Goal: Task Accomplishment & Management: Complete application form

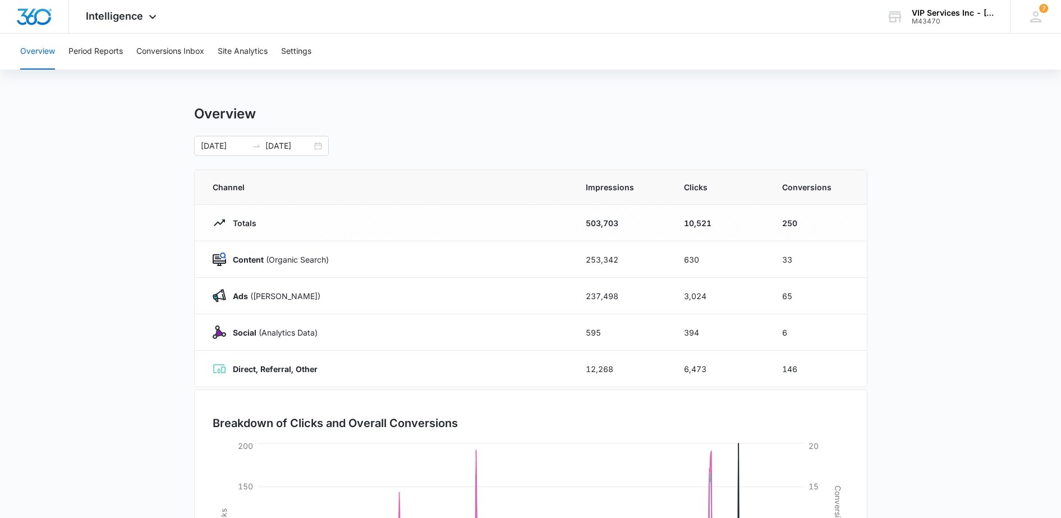
click at [84, 20] on div "Intelligence Apps Reputation Websites Forms CRM Email Social Payments POS Conte…" at bounding box center [122, 16] width 107 height 33
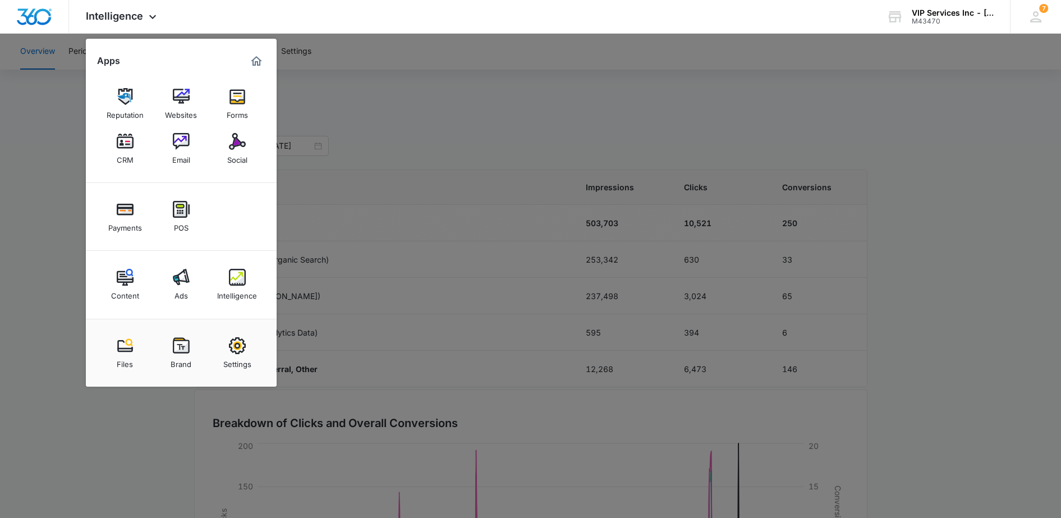
click at [125, 148] on img at bounding box center [125, 141] width 17 height 17
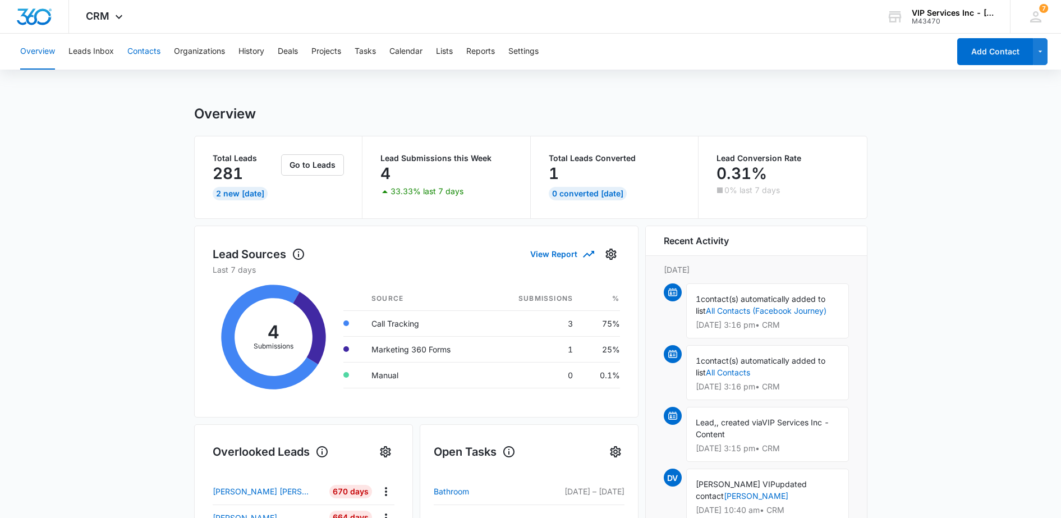
click at [144, 53] on button "Contacts" at bounding box center [143, 52] width 33 height 36
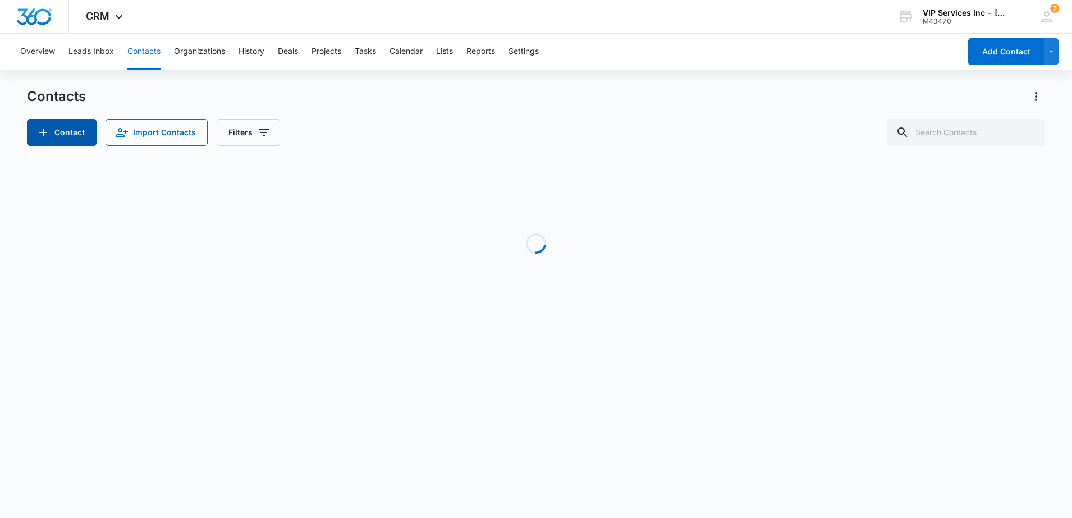
click at [44, 136] on icon "Add Contact" at bounding box center [42, 132] width 13 height 13
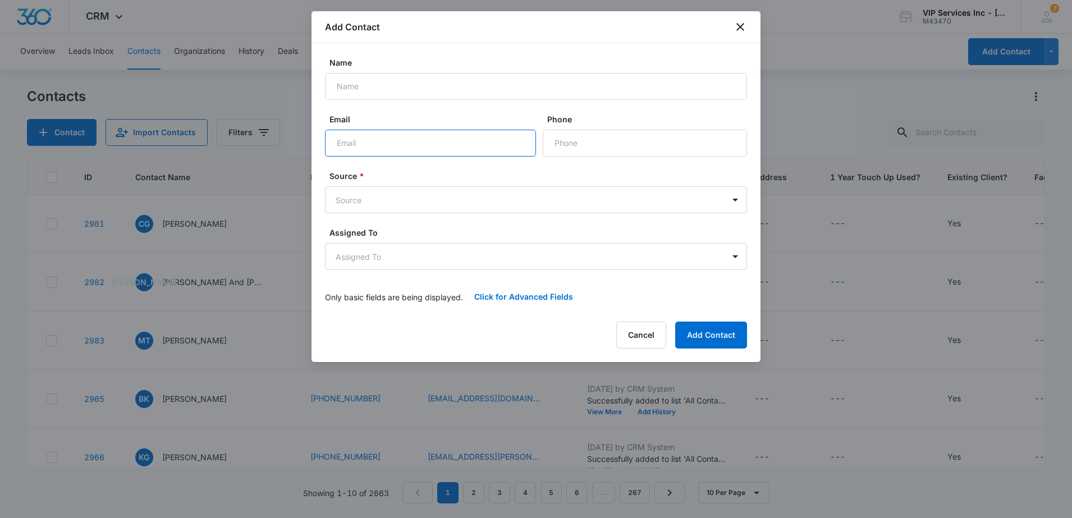
click at [359, 146] on input "Email" at bounding box center [430, 143] width 211 height 27
paste input "[EMAIL_ADDRESS][DOMAIN_NAME]"
type input "[EMAIL_ADDRESS][DOMAIN_NAME]"
click at [349, 84] on input "Name" at bounding box center [536, 86] width 422 height 27
type input "[PERSON_NAME]"
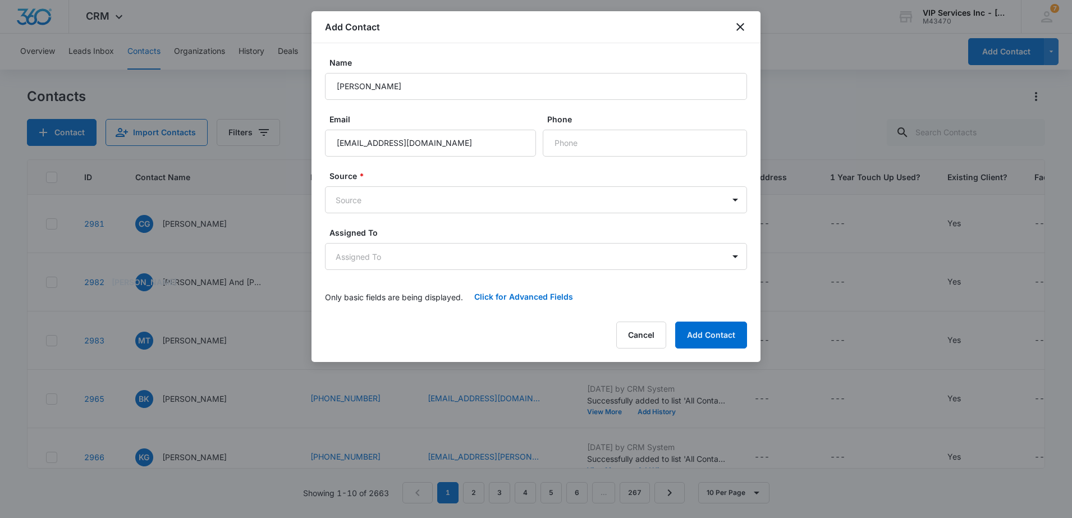
click at [376, 199] on body "CRM Apps Reputation Websites Forms CRM Email Social Payments POS Content Ads In…" at bounding box center [536, 259] width 1072 height 518
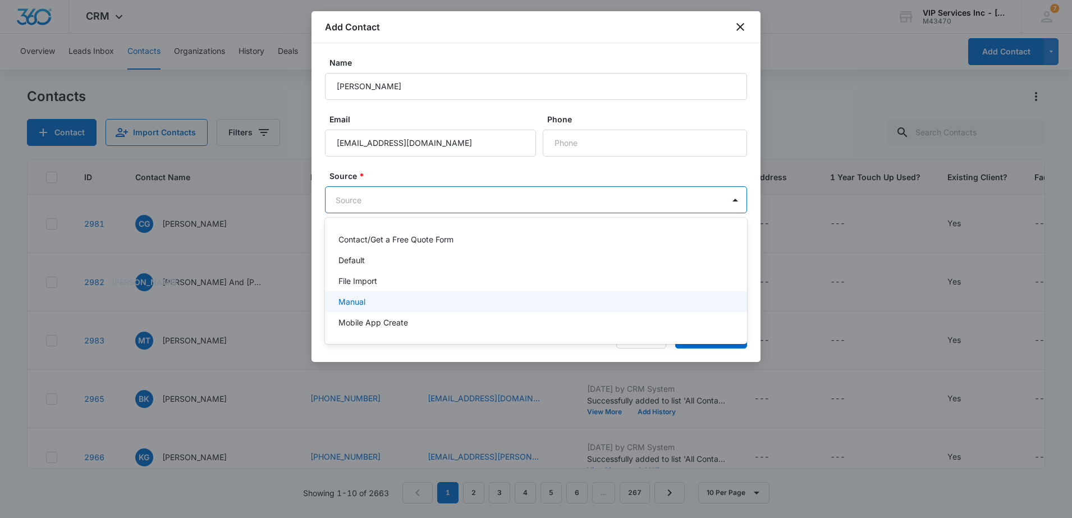
click at [385, 295] on div "Manual" at bounding box center [536, 301] width 422 height 21
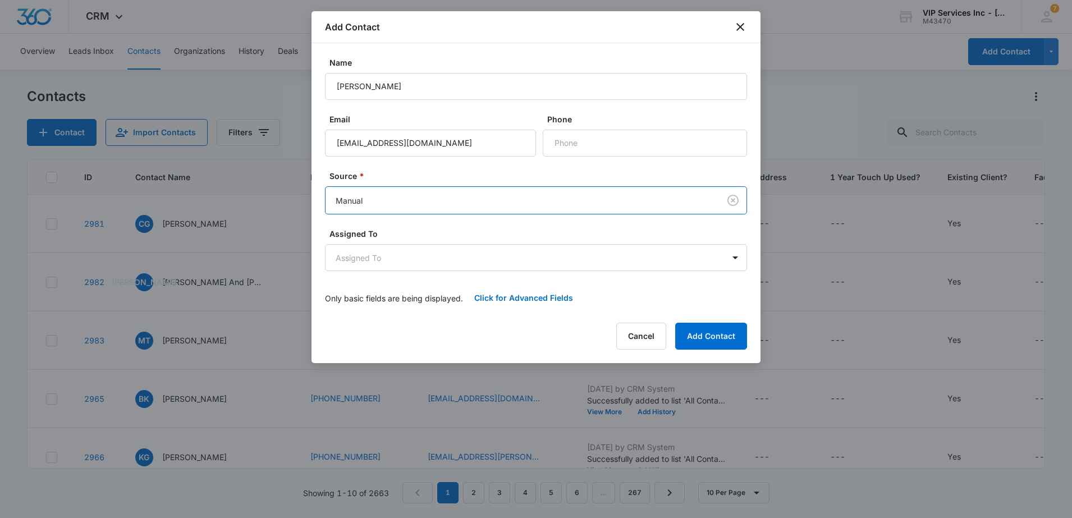
click at [395, 259] on body "CRM Apps Reputation Websites Forms CRM Email Social Payments POS Content Ads In…" at bounding box center [536, 259] width 1072 height 518
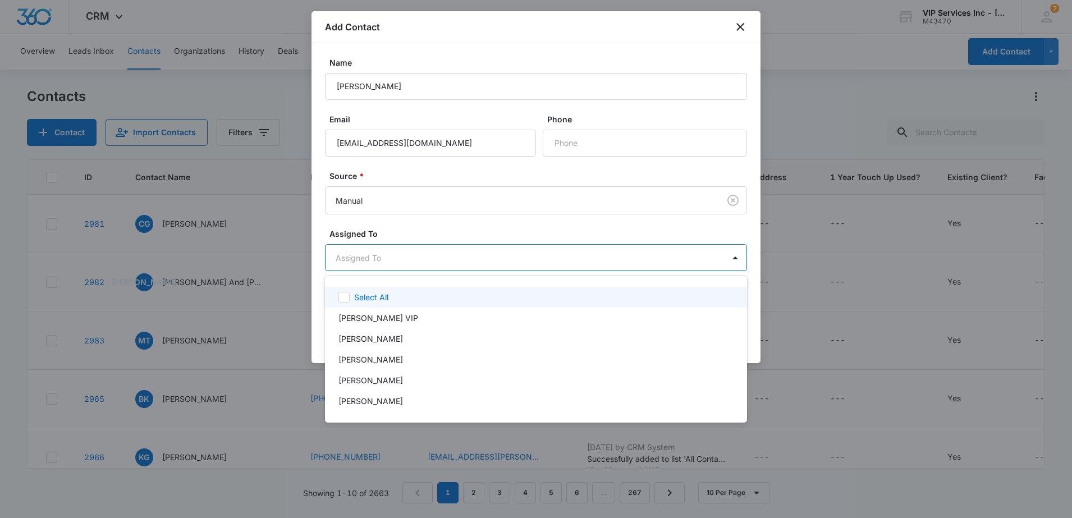
click at [451, 229] on div at bounding box center [536, 259] width 1072 height 518
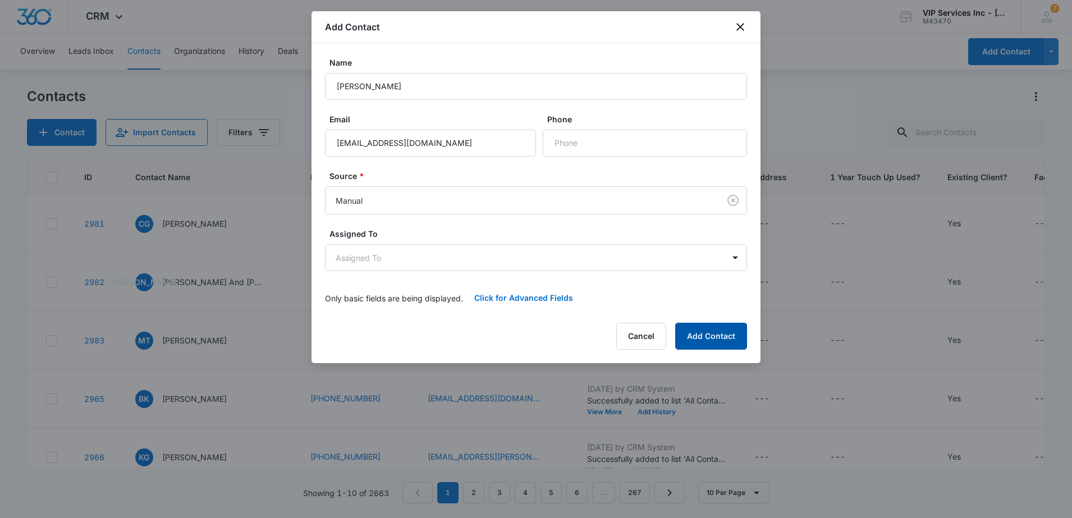
click at [702, 336] on button "Add Contact" at bounding box center [711, 336] width 72 height 27
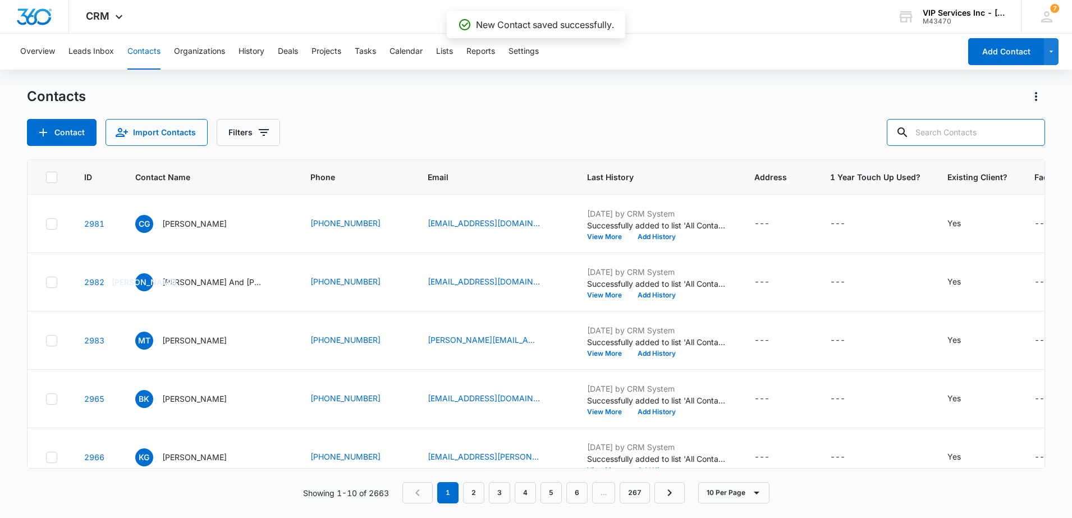
click at [986, 135] on input "text" at bounding box center [965, 132] width 158 height 27
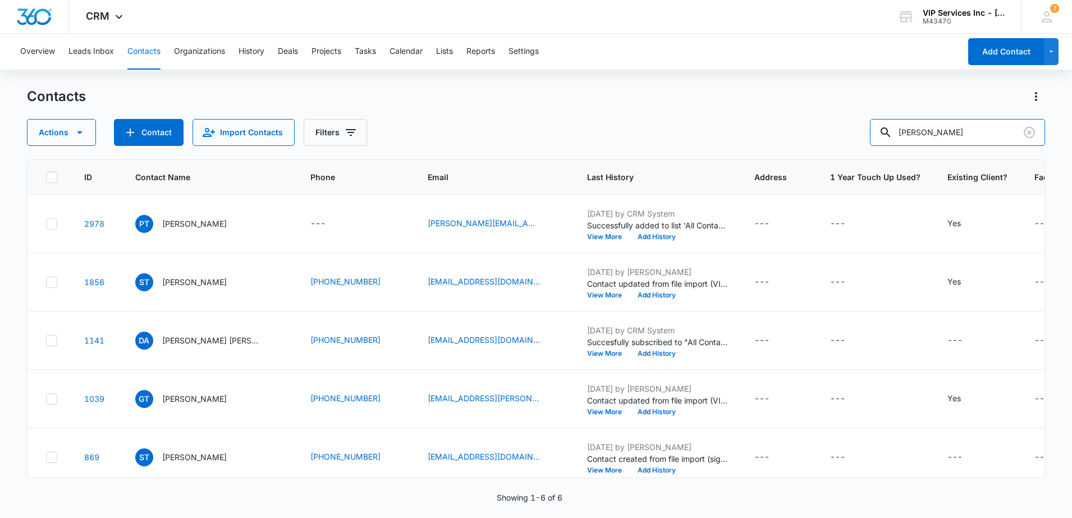
click at [916, 132] on input "[PERSON_NAME]" at bounding box center [957, 132] width 175 height 27
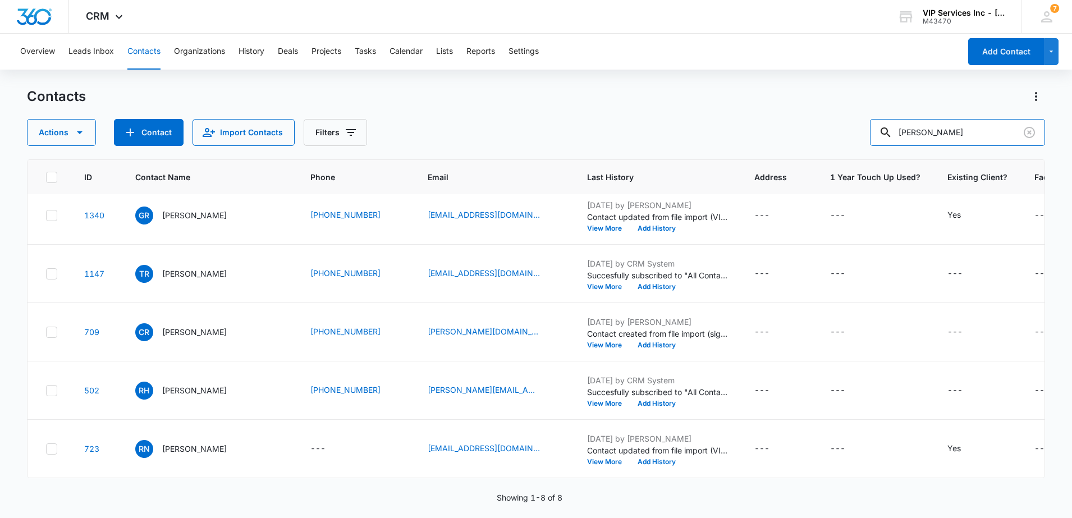
scroll to position [194, 0]
click at [919, 130] on input "[PERSON_NAME]" at bounding box center [957, 132] width 175 height 27
click at [918, 123] on input "[PERSON_NAME]" at bounding box center [957, 132] width 175 height 27
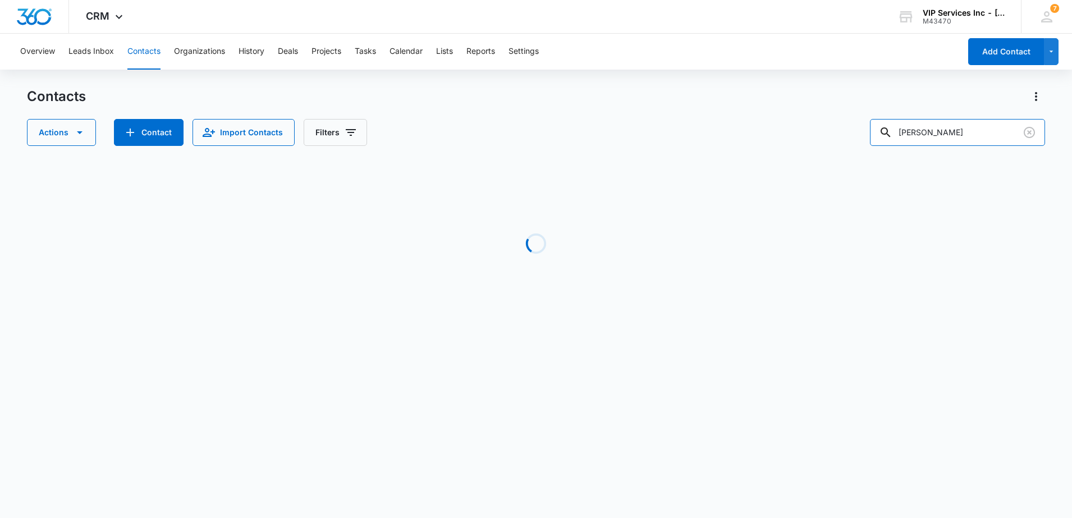
scroll to position [0, 0]
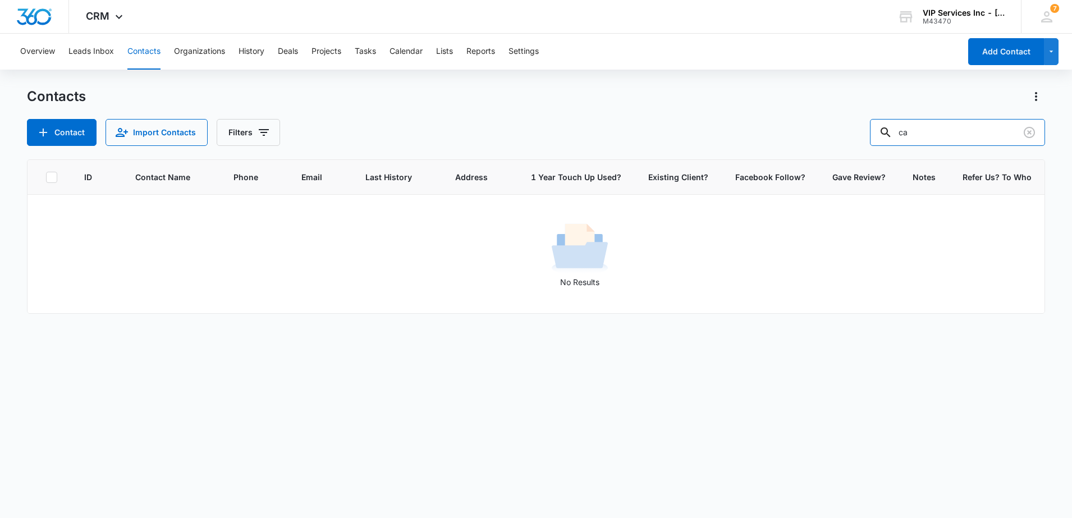
type input "c"
paste input "[EMAIL_ADDRESS][DOMAIN_NAME]"
type input "[EMAIL_ADDRESS][DOMAIN_NAME]"
click at [928, 135] on input "[EMAIL_ADDRESS][DOMAIN_NAME]" at bounding box center [957, 132] width 175 height 27
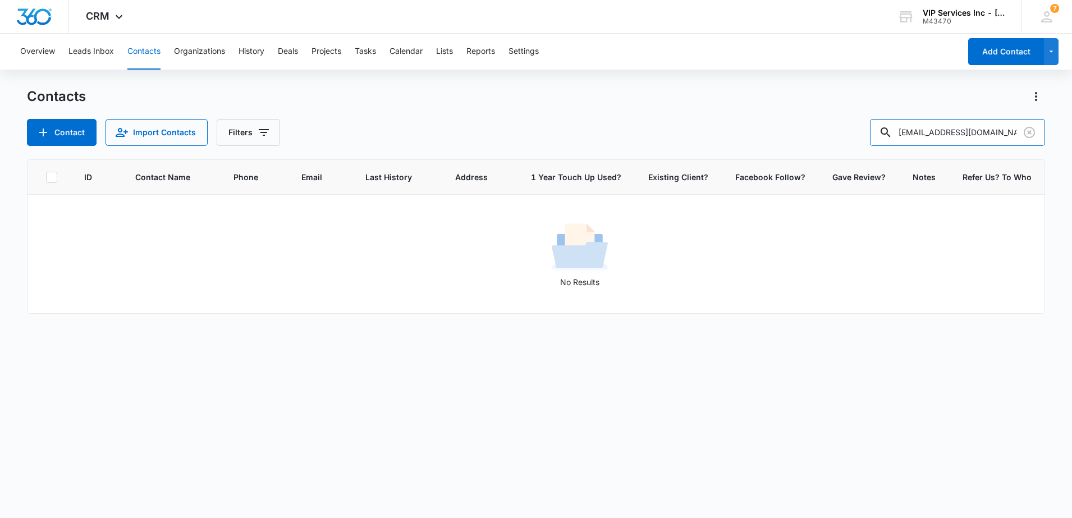
click at [928, 135] on input "[EMAIL_ADDRESS][DOMAIN_NAME]" at bounding box center [957, 132] width 175 height 27
click at [66, 133] on button "Contact" at bounding box center [62, 132] width 70 height 27
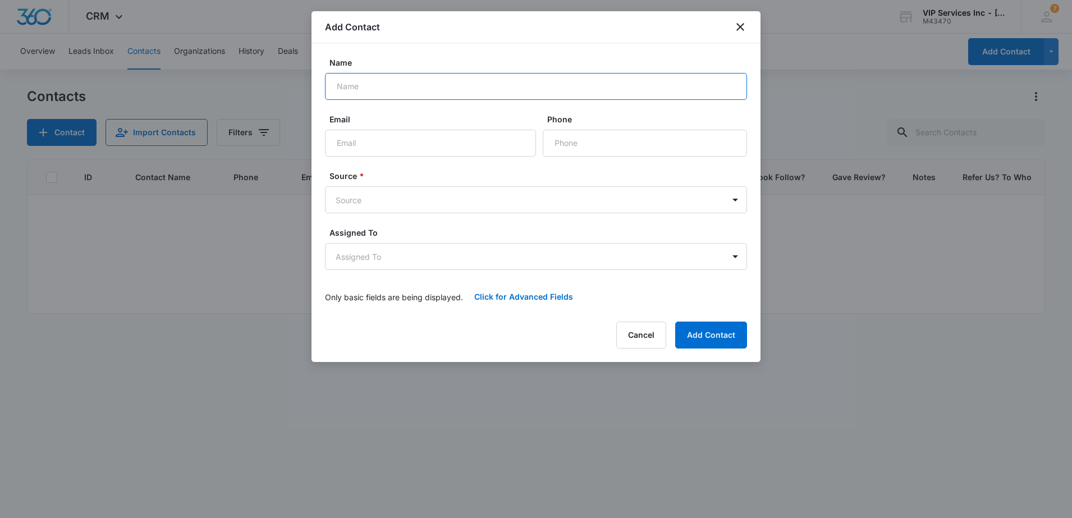
click at [380, 86] on input "Name" at bounding box center [536, 86] width 422 height 27
type input "[PERSON_NAME]"
paste input "[EMAIL_ADDRESS][DOMAIN_NAME]"
type input "[EMAIL_ADDRESS][DOMAIN_NAME]"
click at [691, 339] on button "Add Contact" at bounding box center [711, 334] width 72 height 27
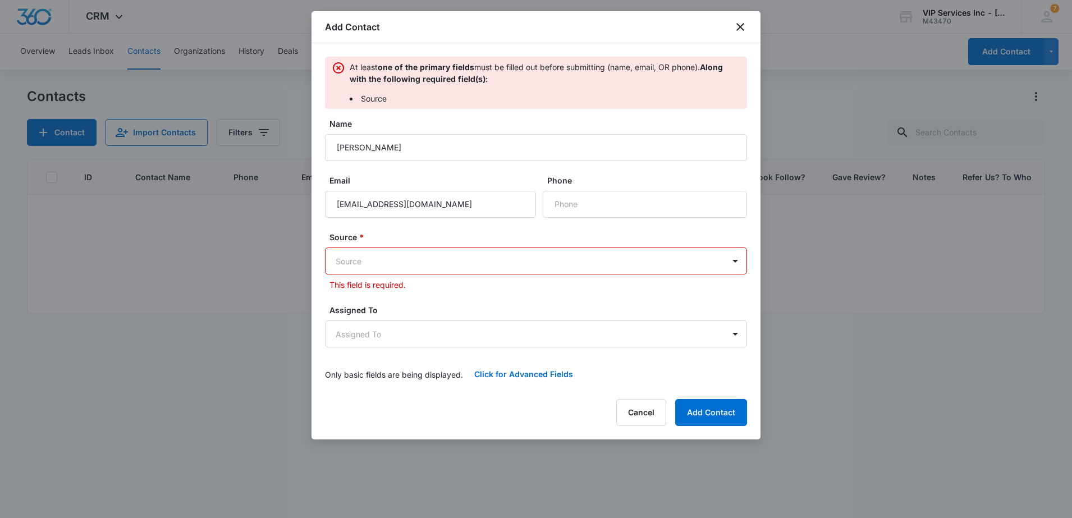
click at [420, 251] on body "CRM Apps Reputation Websites Forms CRM Email Social Payments POS Content Ads In…" at bounding box center [536, 259] width 1072 height 518
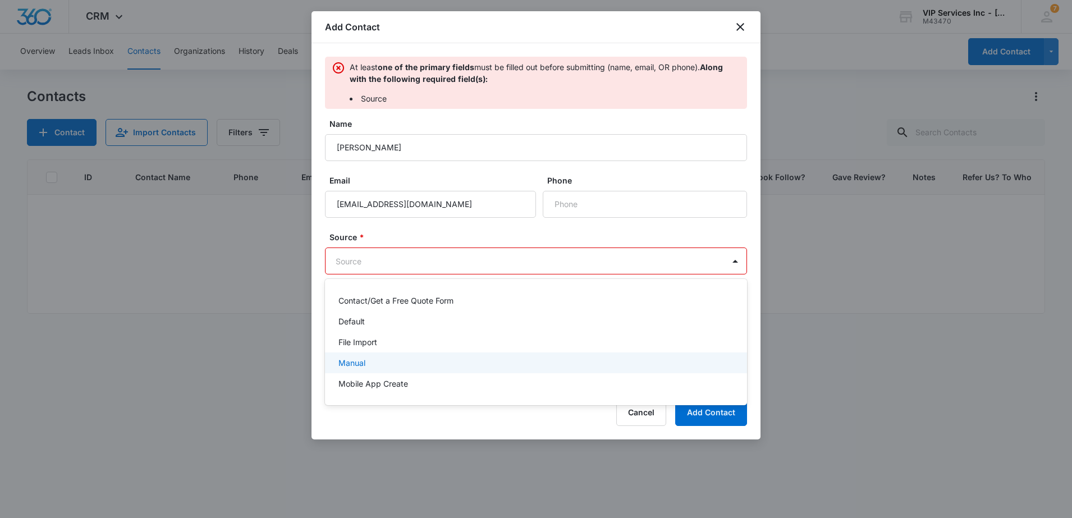
click at [369, 366] on div "Manual" at bounding box center [534, 363] width 393 height 12
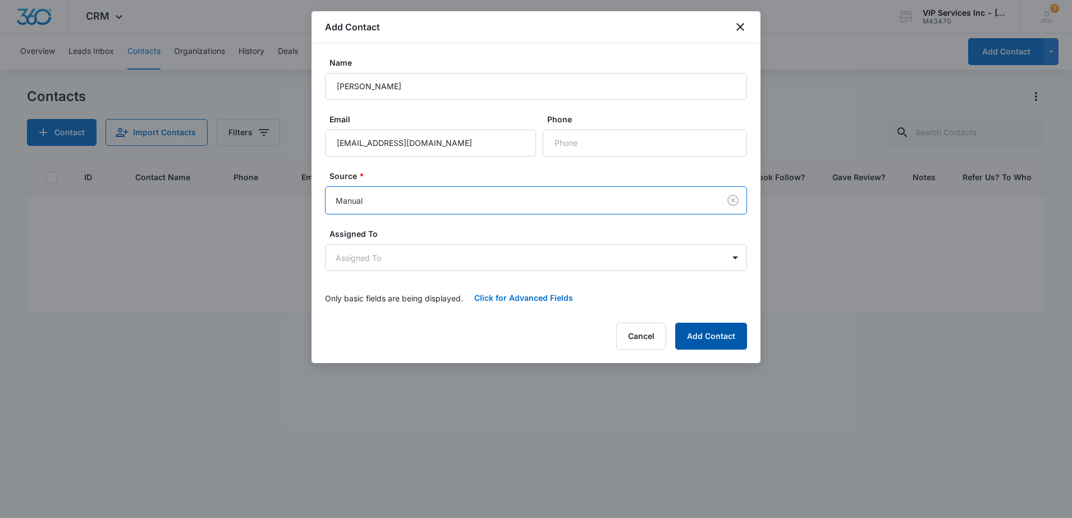
click at [689, 342] on button "Add Contact" at bounding box center [711, 336] width 72 height 27
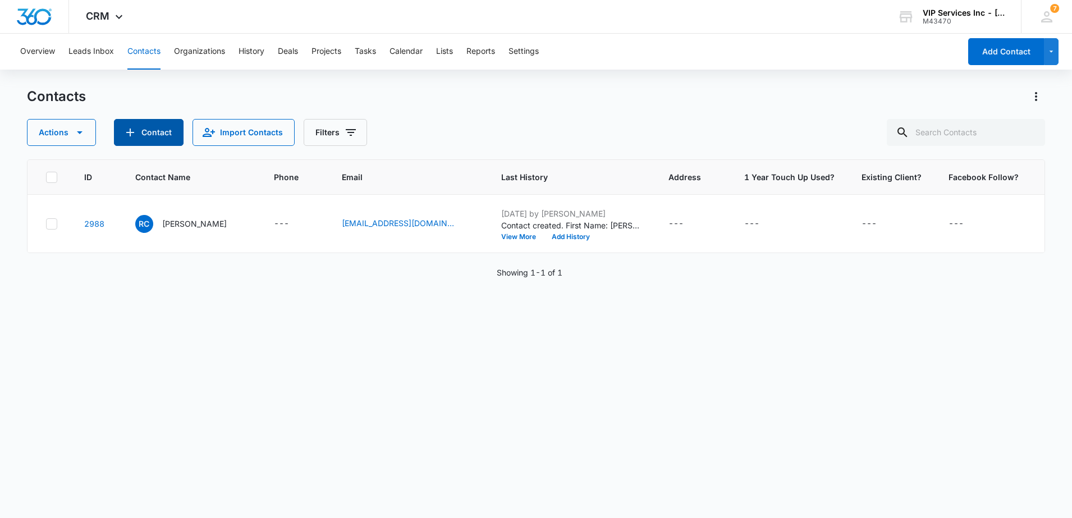
click at [147, 133] on button "Contact" at bounding box center [149, 132] width 70 height 27
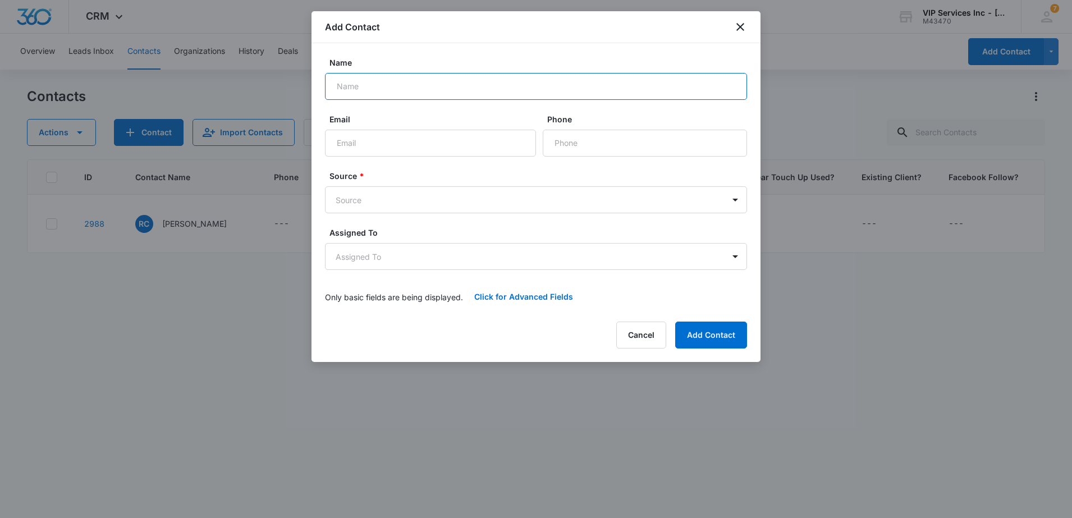
click at [381, 96] on input "Name" at bounding box center [536, 86] width 422 height 27
type input "[PERSON_NAME]"
paste input "[PERSON_NAME][EMAIL_ADDRESS][DOMAIN_NAME]"
type input "[PERSON_NAME][EMAIL_ADDRESS][DOMAIN_NAME]"
click at [361, 208] on body "CRM Apps Reputation Websites Forms CRM Email Social Payments POS Content Ads In…" at bounding box center [536, 259] width 1072 height 518
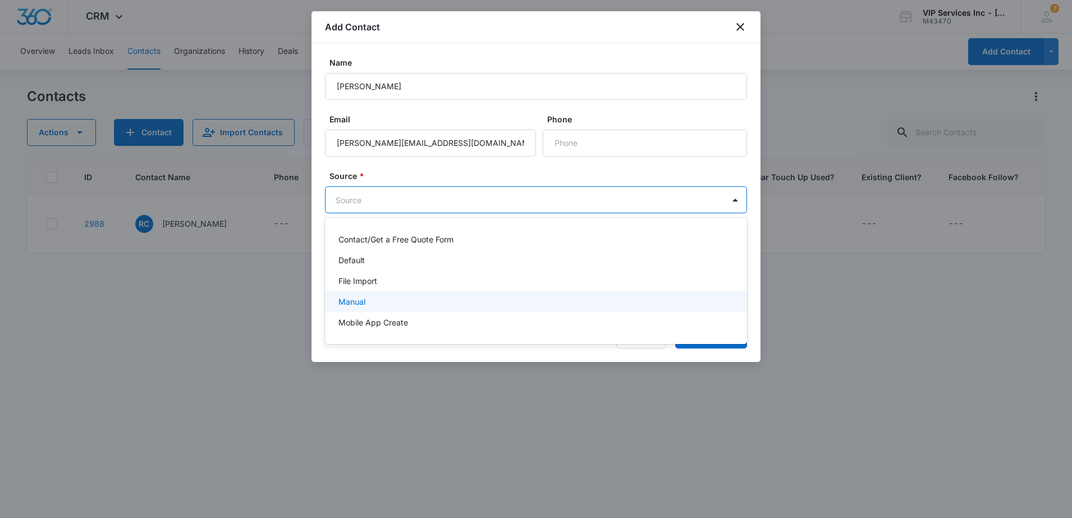
click at [347, 297] on p "Manual" at bounding box center [351, 302] width 27 height 12
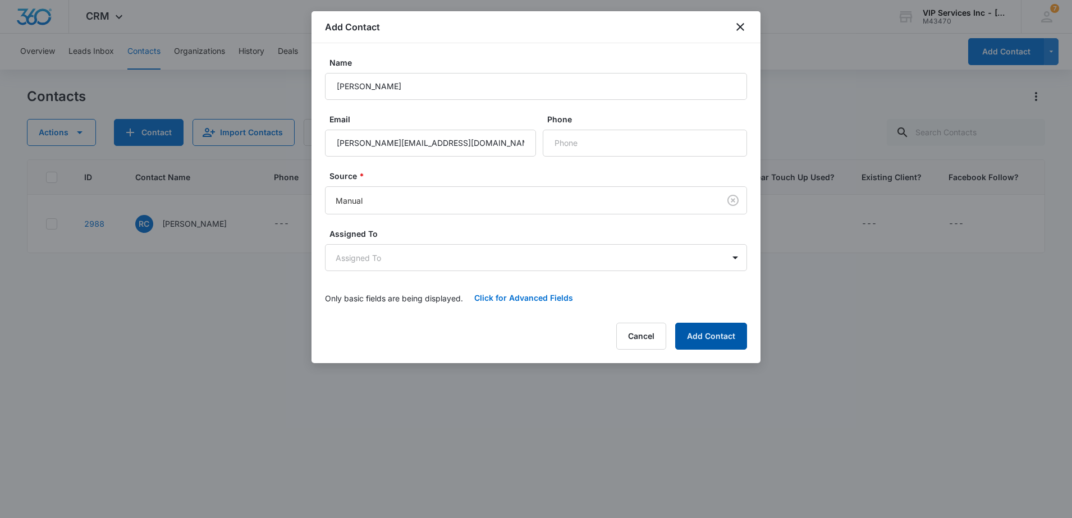
click at [695, 344] on button "Add Contact" at bounding box center [711, 336] width 72 height 27
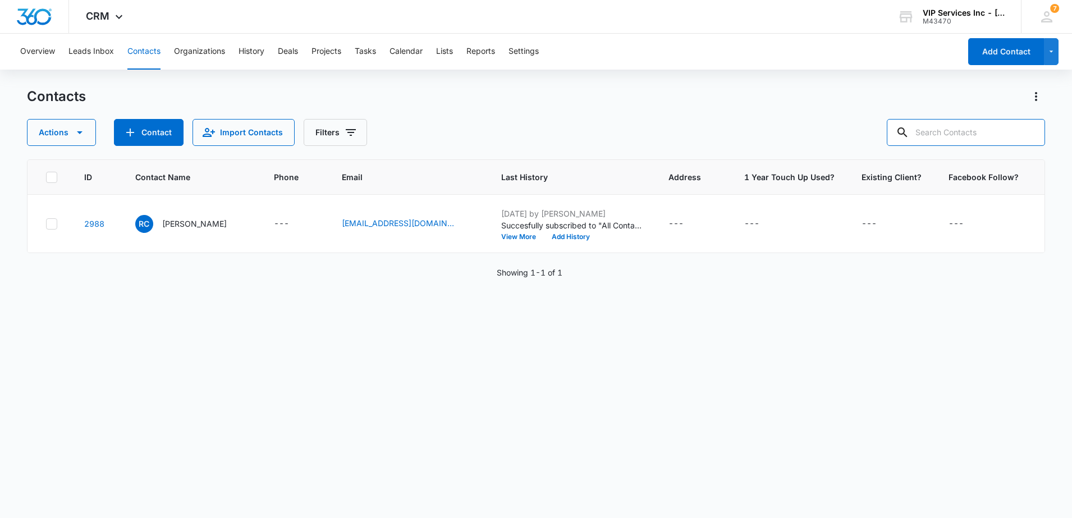
click at [949, 131] on input "text" at bounding box center [965, 132] width 158 height 27
type input "[PERSON_NAME]"
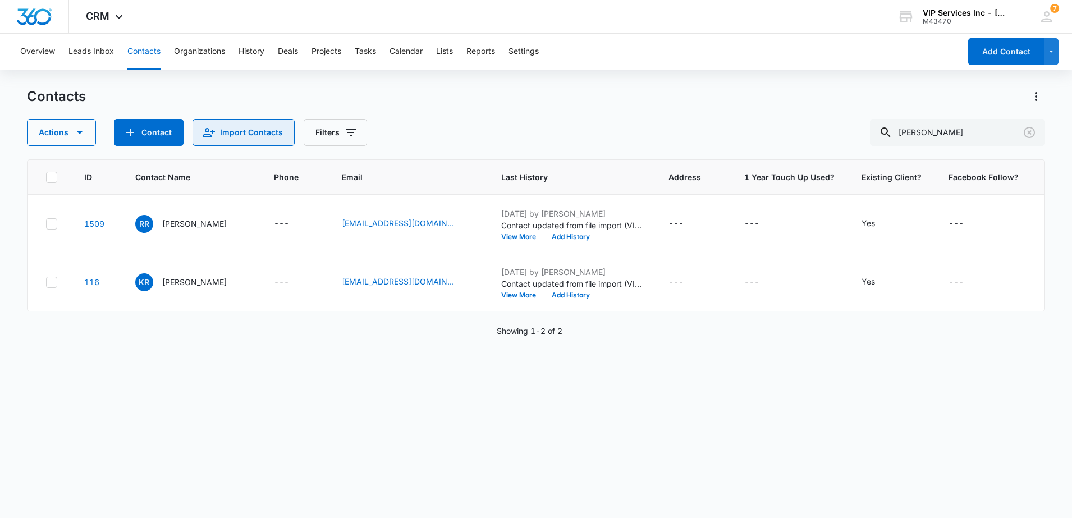
click at [214, 137] on button "Import Contacts" at bounding box center [243, 132] width 102 height 27
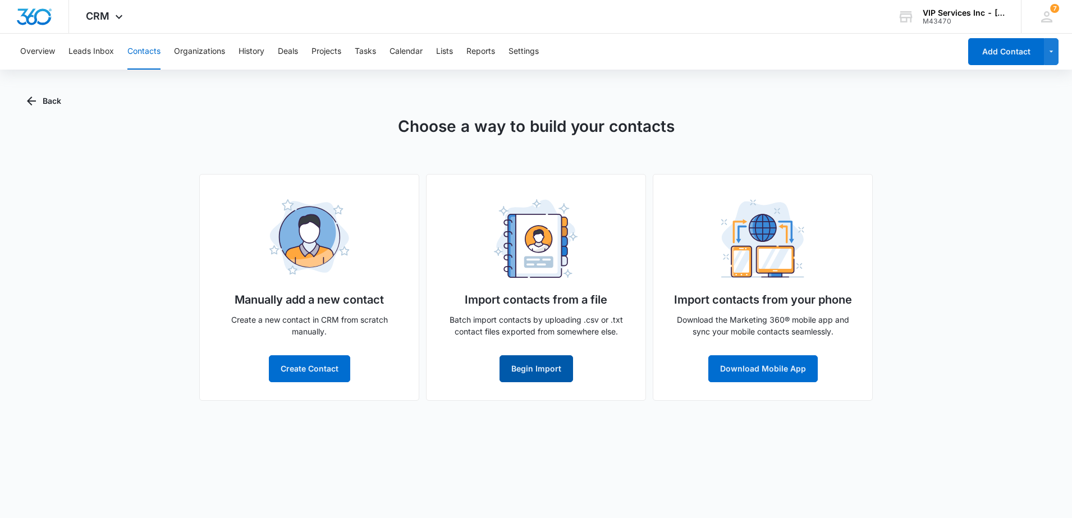
click at [533, 368] on button "Begin Import" at bounding box center [535, 368] width 73 height 27
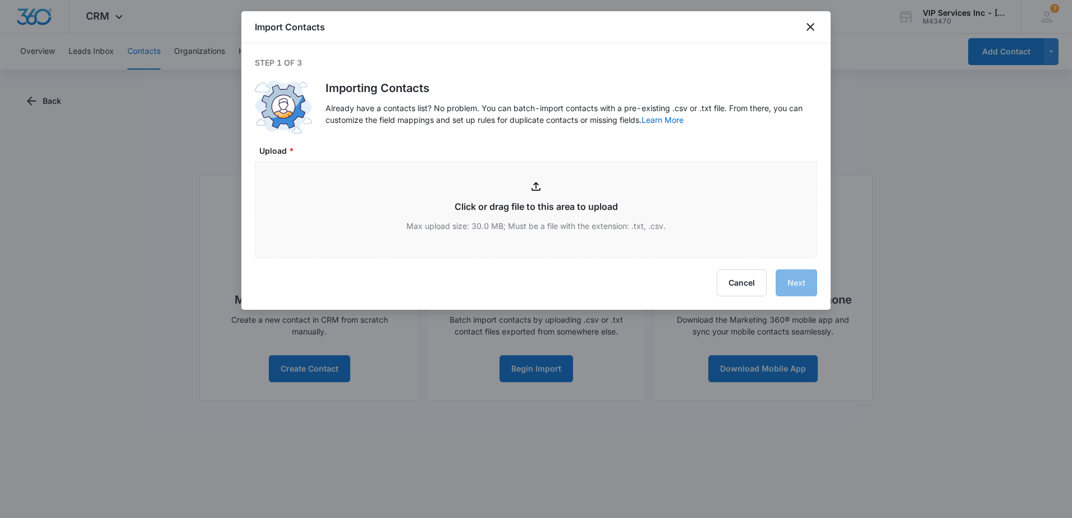
click at [828, 28] on div "Import Contacts" at bounding box center [535, 27] width 589 height 32
click at [811, 27] on icon "close" at bounding box center [810, 27] width 8 height 8
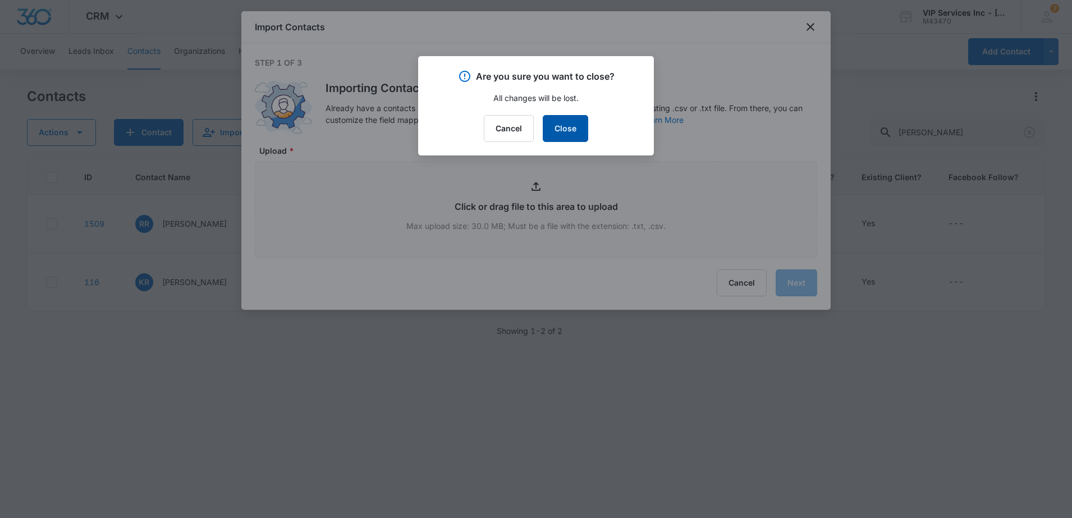
click at [569, 131] on button "Close" at bounding box center [564, 128] width 45 height 27
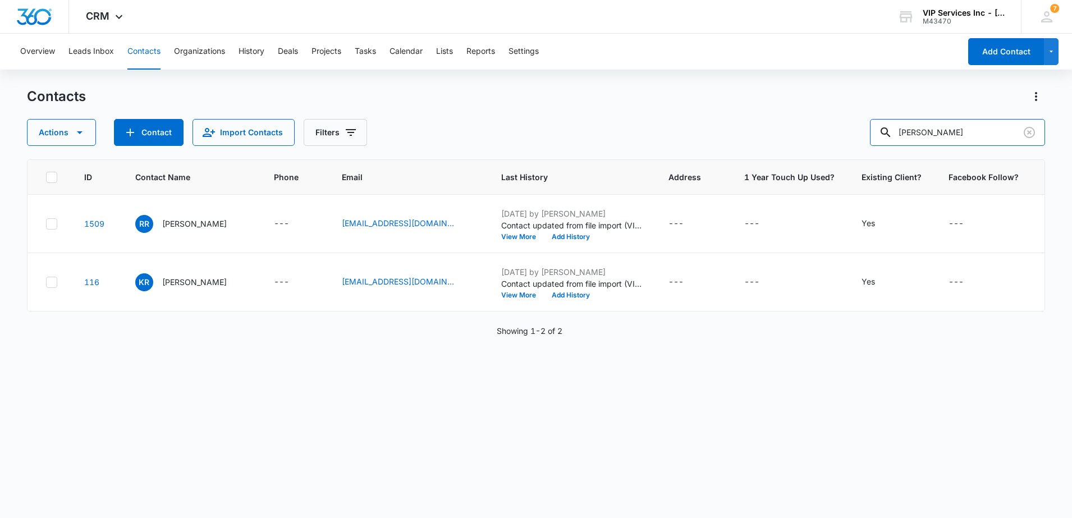
click at [934, 131] on input "[PERSON_NAME]" at bounding box center [957, 132] width 175 height 27
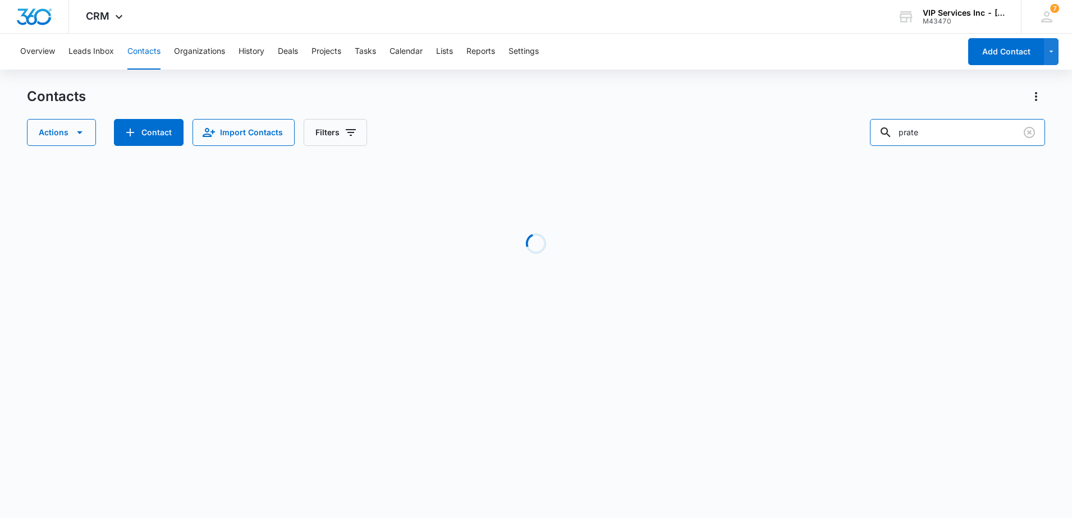
type input "[PERSON_NAME]"
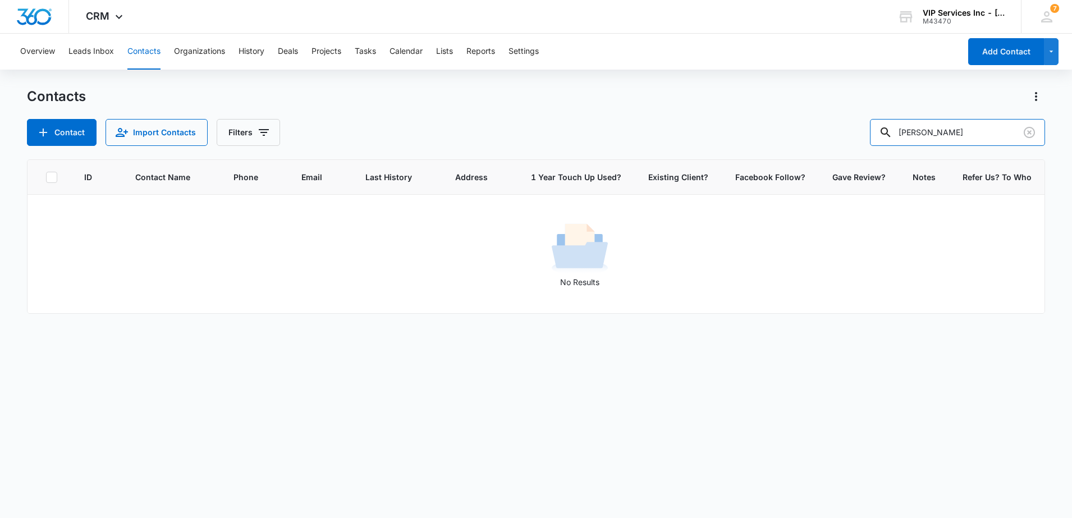
click at [910, 133] on input "[PERSON_NAME]" at bounding box center [957, 132] width 175 height 27
type input "[PERSON_NAME]"
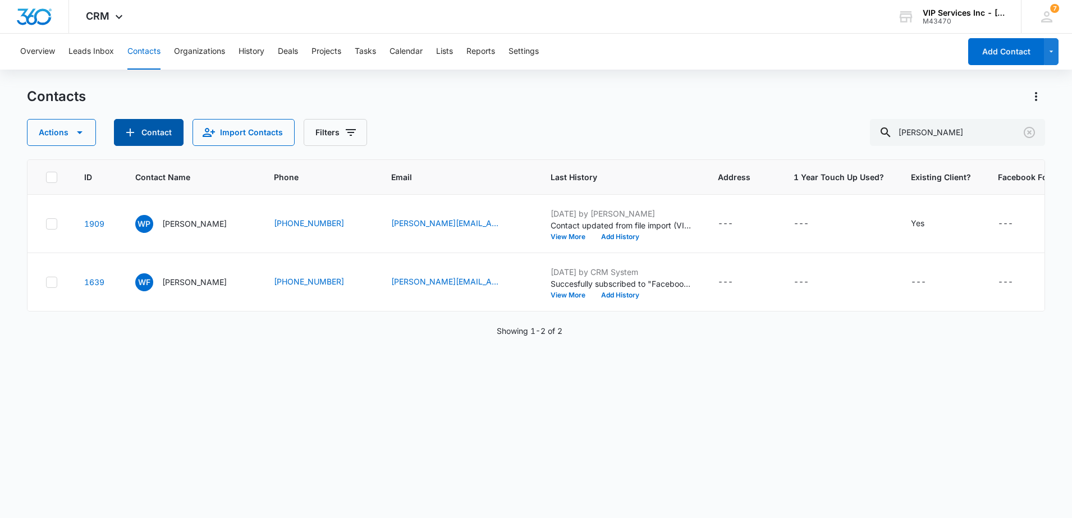
click at [170, 128] on button "Contact" at bounding box center [149, 132] width 70 height 27
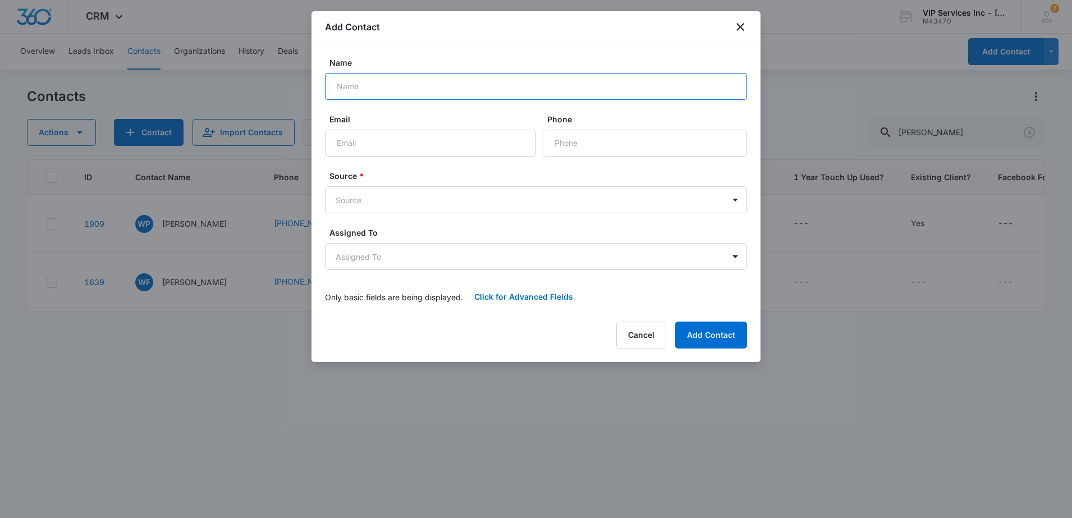
click at [388, 83] on input "Name" at bounding box center [536, 86] width 422 height 27
type input "[PERSON_NAME]"
click at [365, 140] on input "Email" at bounding box center [430, 143] width 211 height 27
paste input "[EMAIL_ADDRESS][DOMAIN_NAME]"
type input "[EMAIL_ADDRESS][DOMAIN_NAME]"
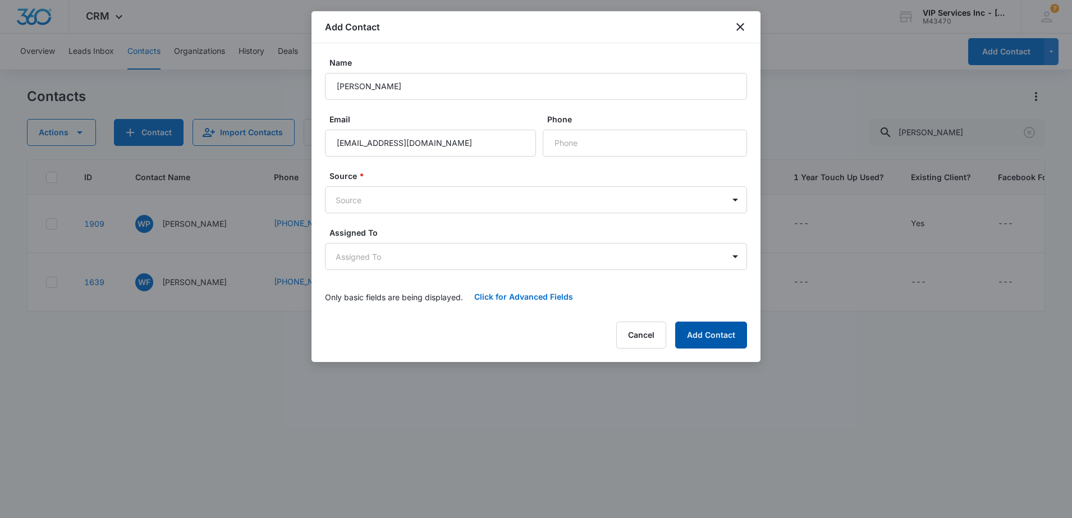
click at [708, 335] on button "Add Contact" at bounding box center [711, 334] width 72 height 27
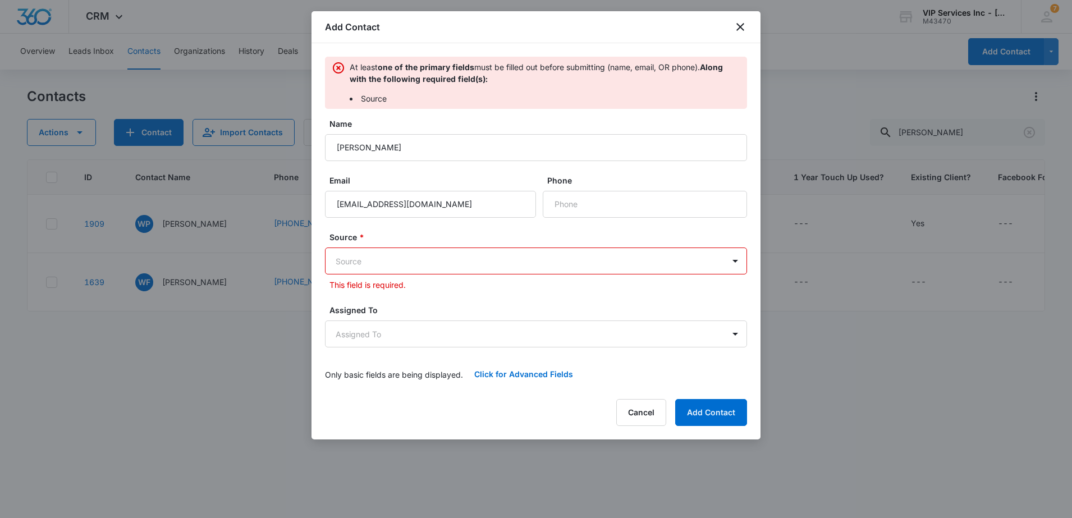
click at [519, 260] on body "CRM Apps Reputation Websites Forms CRM Email Social Payments POS Content Ads In…" at bounding box center [536, 259] width 1072 height 518
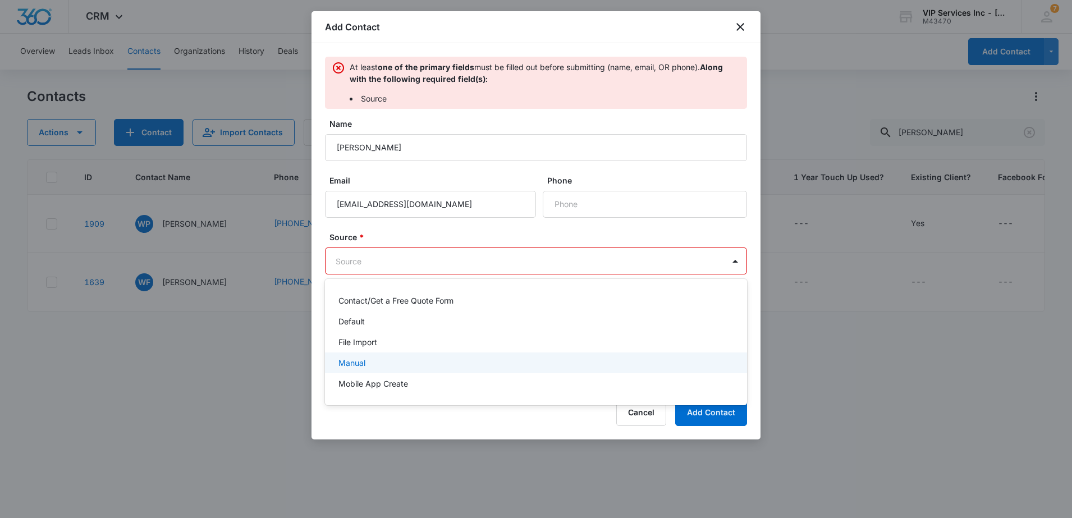
drag, startPoint x: 370, startPoint y: 360, endPoint x: 530, endPoint y: 370, distance: 160.2
click at [371, 358] on div "Manual" at bounding box center [534, 363] width 393 height 12
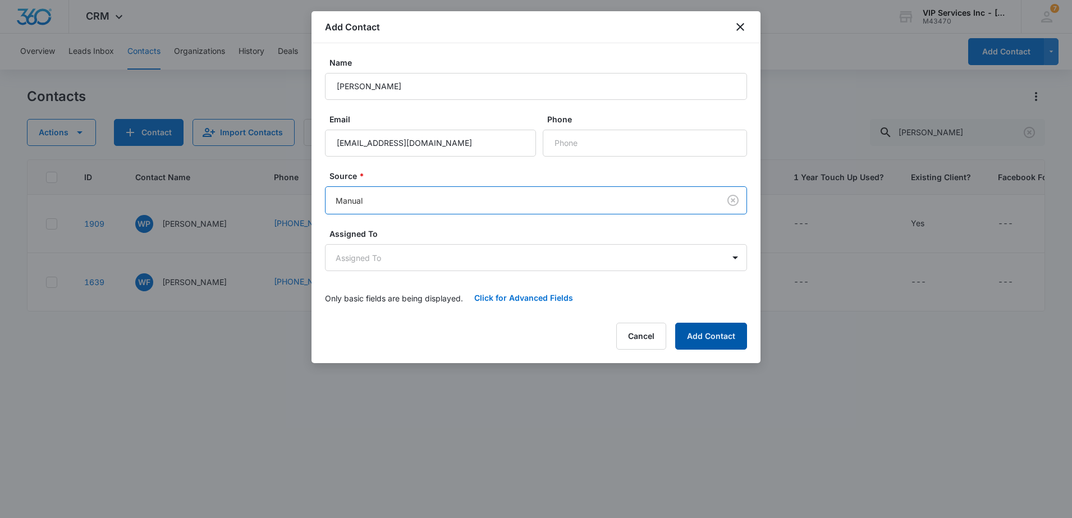
click at [702, 333] on button "Add Contact" at bounding box center [711, 336] width 72 height 27
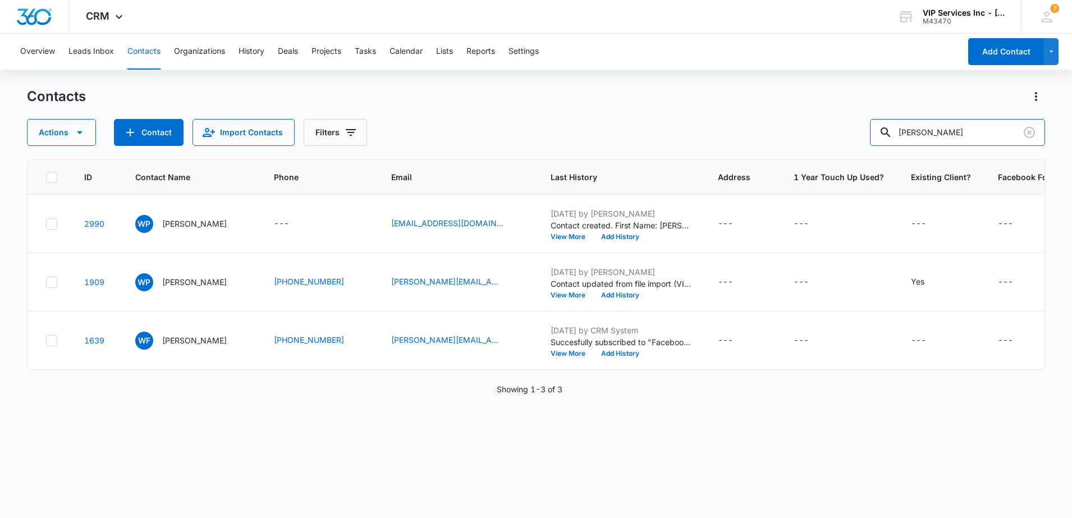
click at [913, 128] on input "[PERSON_NAME]" at bounding box center [957, 132] width 175 height 27
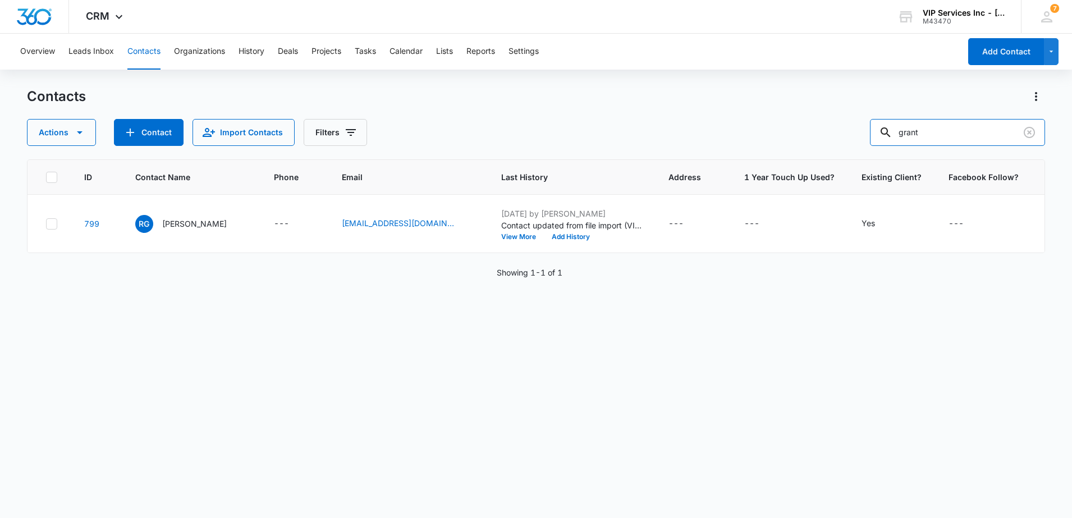
click at [923, 125] on input "grant" at bounding box center [957, 132] width 175 height 27
click at [919, 132] on input "[PERSON_NAME]" at bounding box center [957, 132] width 175 height 27
type input "[PERSON_NAME]"
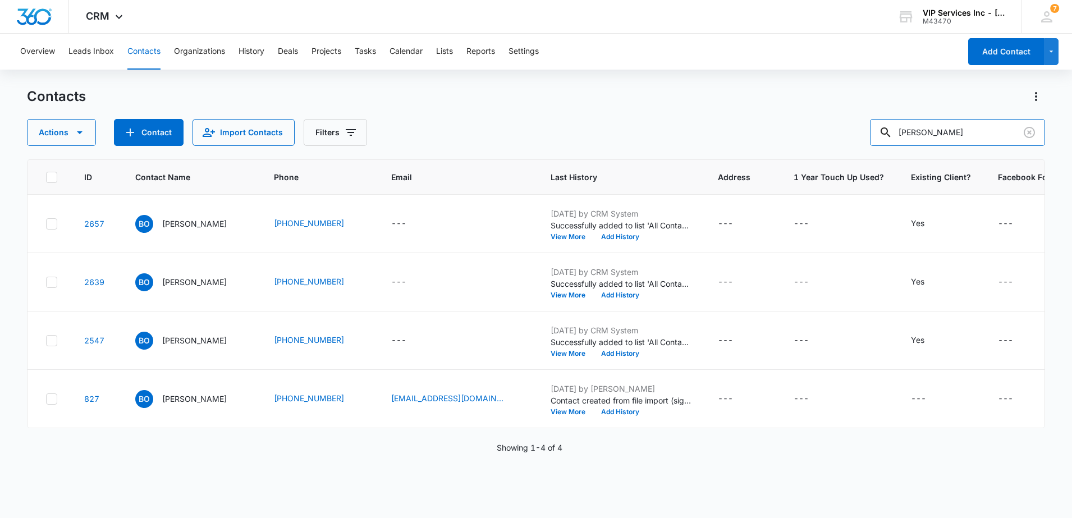
click at [925, 132] on input "[PERSON_NAME]" at bounding box center [957, 132] width 175 height 27
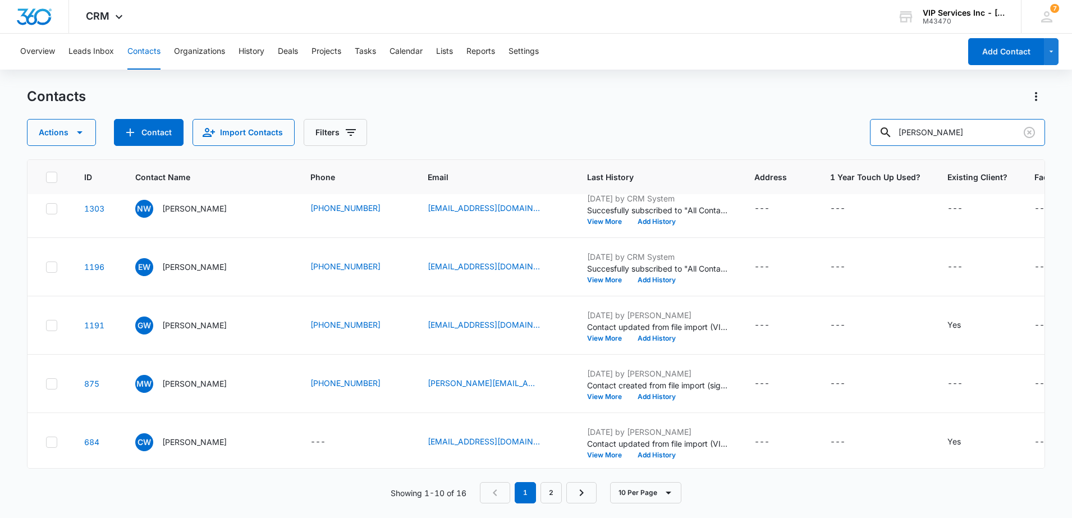
scroll to position [320, 0]
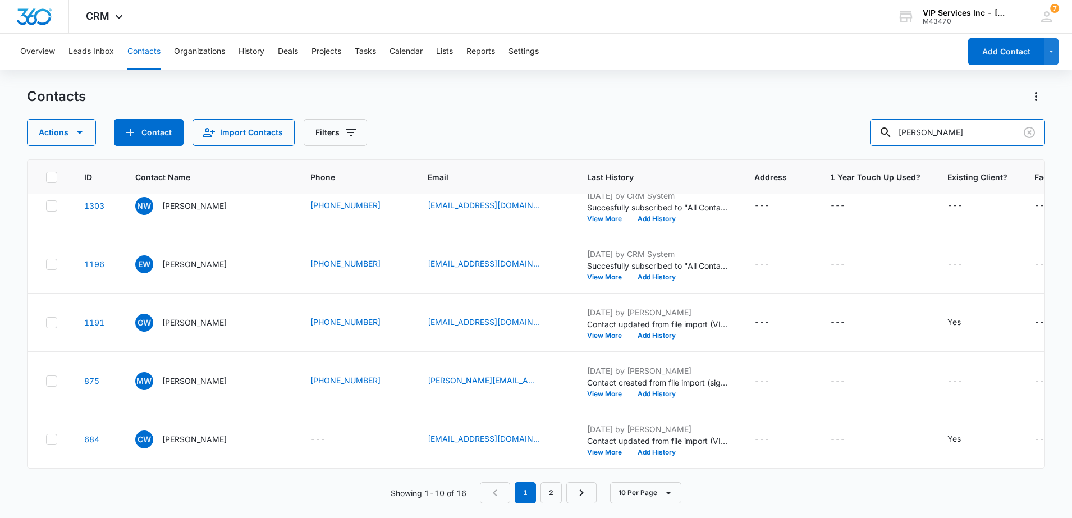
click at [920, 134] on input "[PERSON_NAME]" at bounding box center [957, 132] width 175 height 27
type input "[PERSON_NAME]"
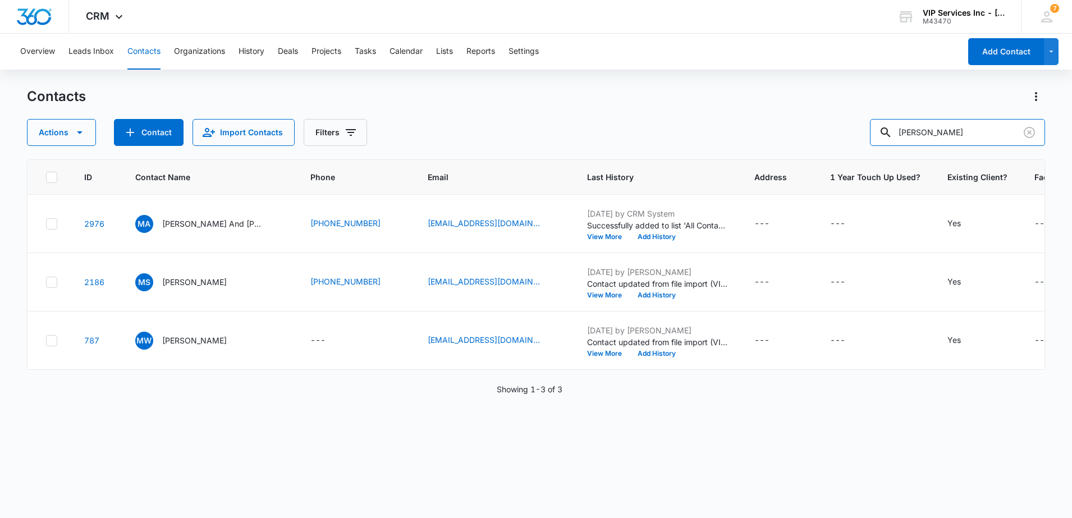
scroll to position [0, 0]
click at [210, 343] on p "[PERSON_NAME]" at bounding box center [194, 340] width 65 height 12
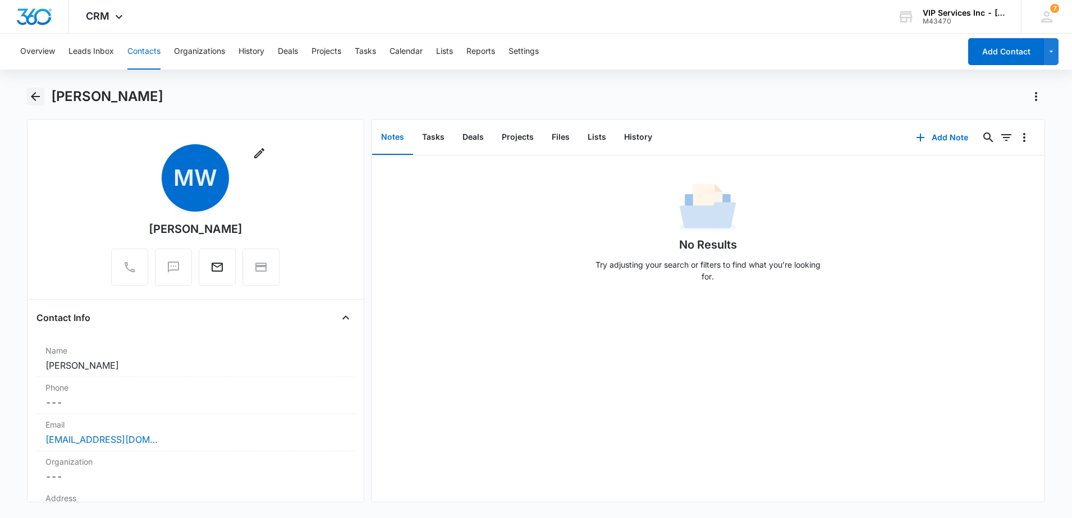
click at [30, 102] on icon "Back" at bounding box center [35, 96] width 13 height 13
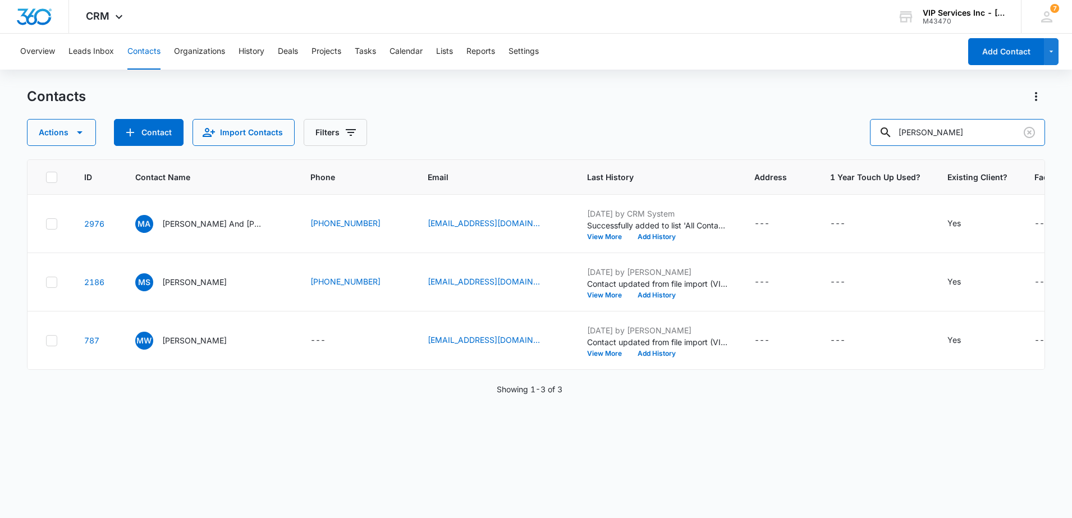
click at [911, 131] on input "[PERSON_NAME]" at bounding box center [957, 132] width 175 height 27
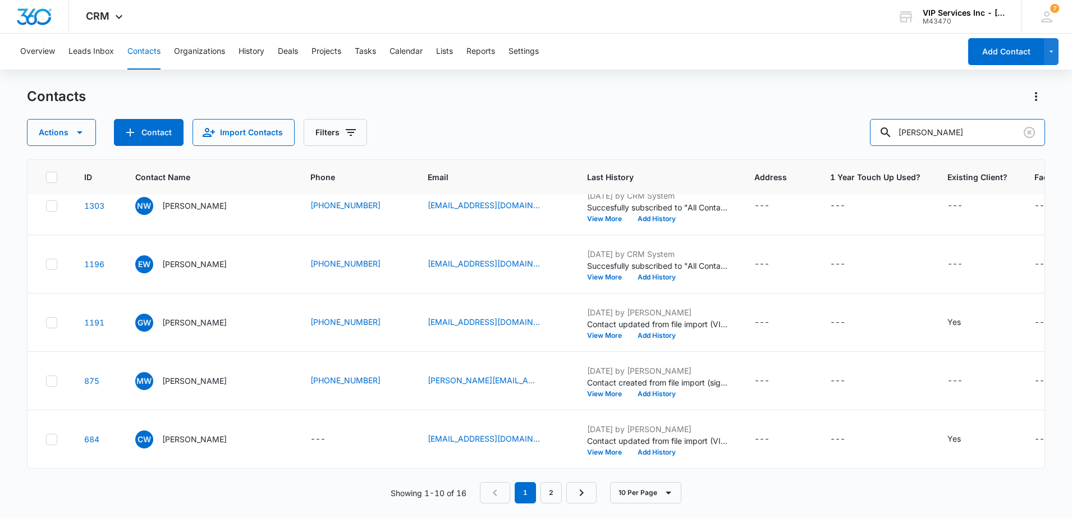
scroll to position [320, 0]
click at [553, 496] on link "2" at bounding box center [550, 492] width 21 height 21
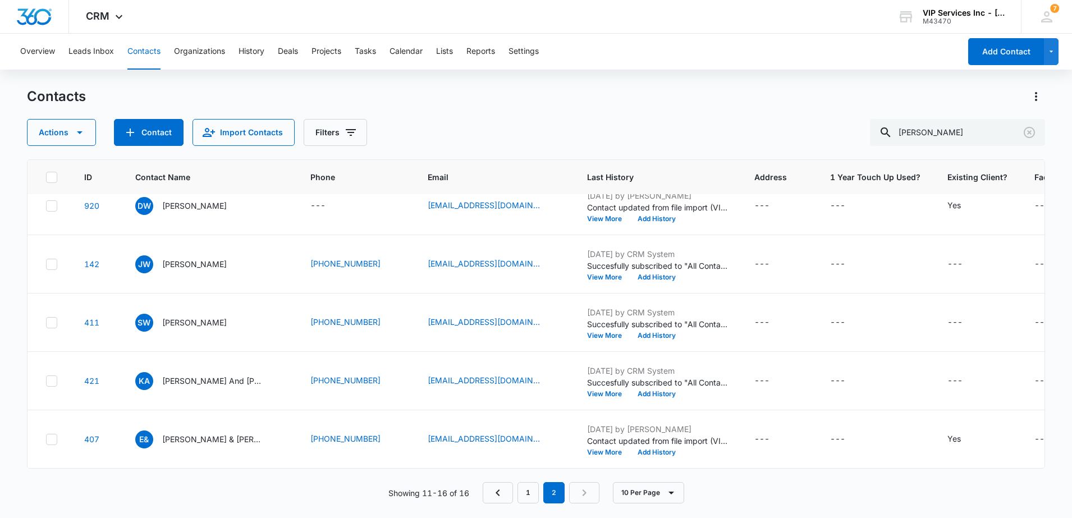
scroll to position [0, 0]
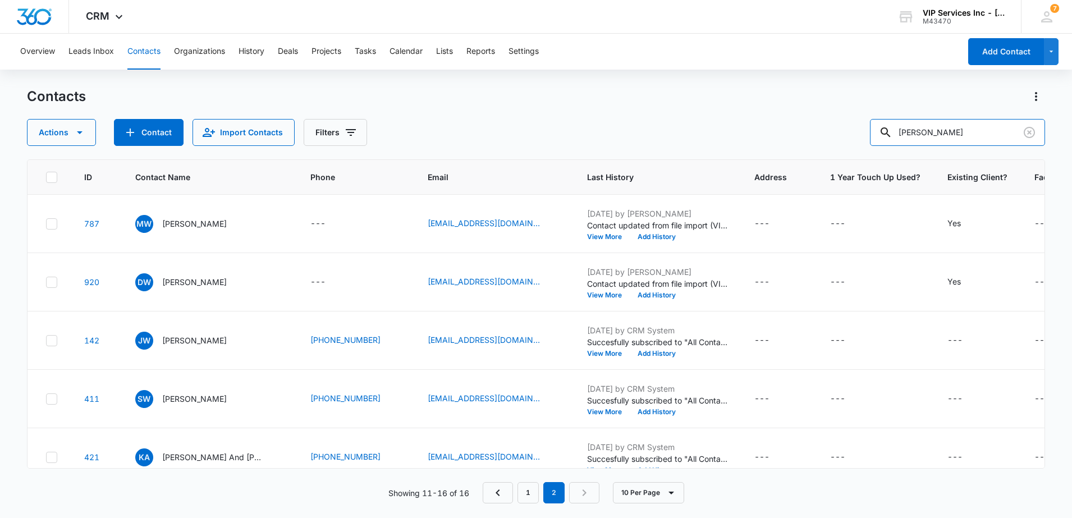
click at [922, 133] on input "[PERSON_NAME]" at bounding box center [957, 132] width 175 height 27
type input "[PERSON_NAME]"
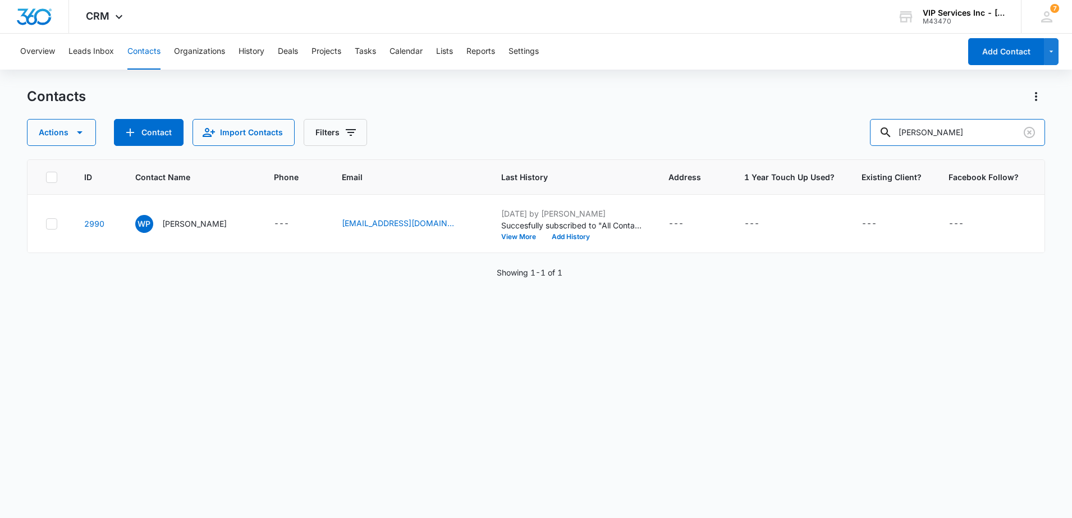
click at [915, 130] on input "[PERSON_NAME]" at bounding box center [957, 132] width 175 height 27
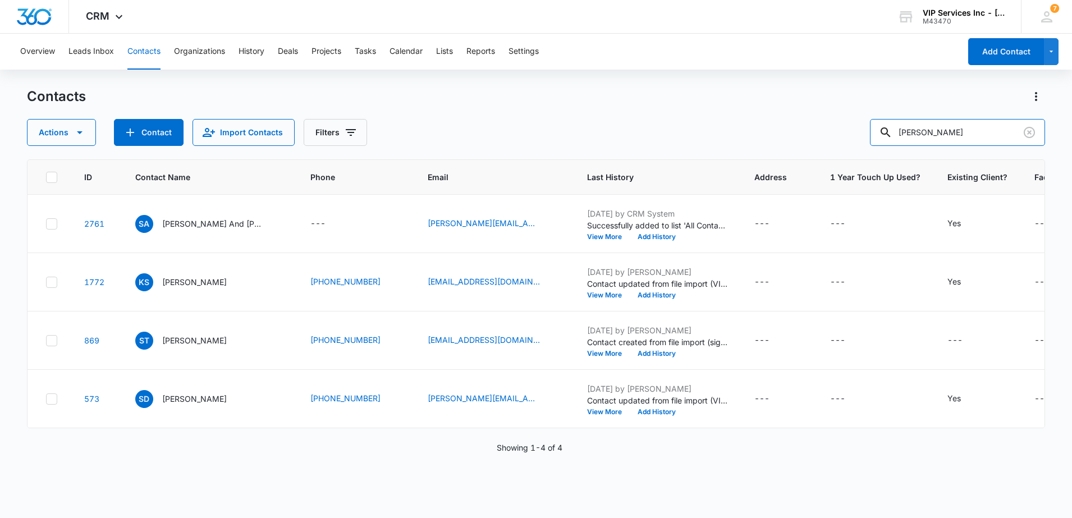
click at [917, 132] on input "[PERSON_NAME]" at bounding box center [957, 132] width 175 height 27
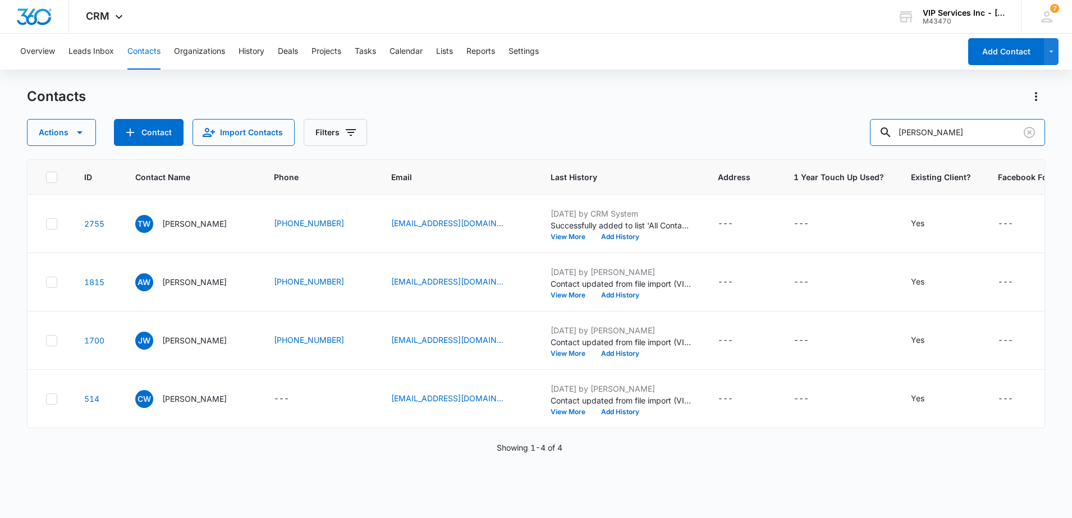
drag, startPoint x: 921, startPoint y: 124, endPoint x: 843, endPoint y: 165, distance: 87.6
click at [921, 125] on input "[PERSON_NAME]" at bounding box center [957, 132] width 175 height 27
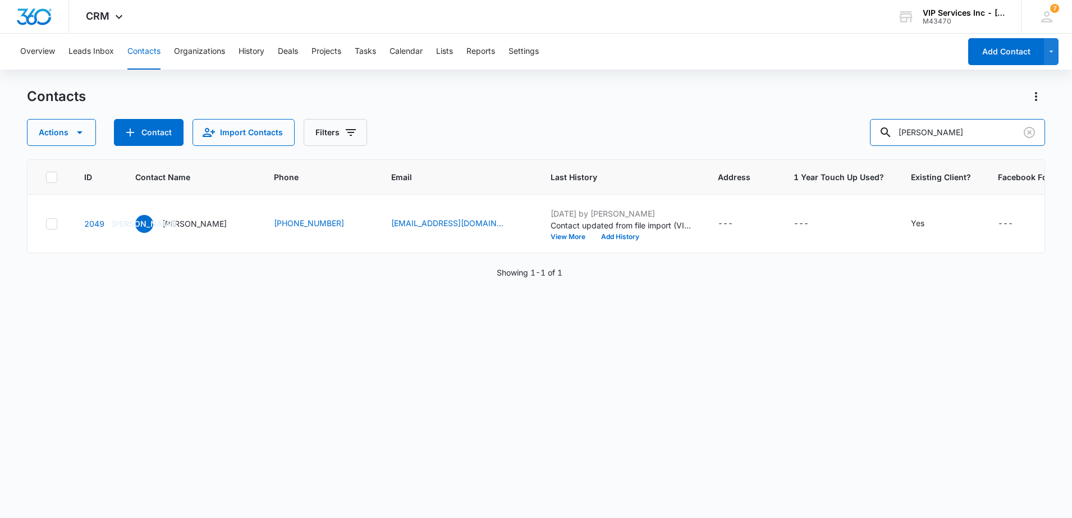
click at [919, 131] on input "[PERSON_NAME]" at bounding box center [957, 132] width 175 height 27
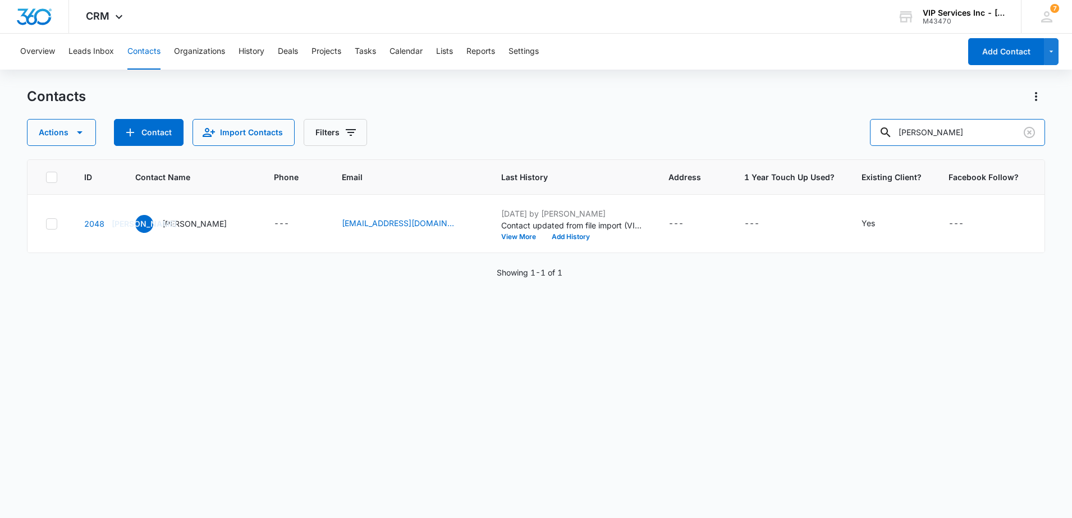
click at [914, 131] on input "[PERSON_NAME]" at bounding box center [957, 132] width 175 height 27
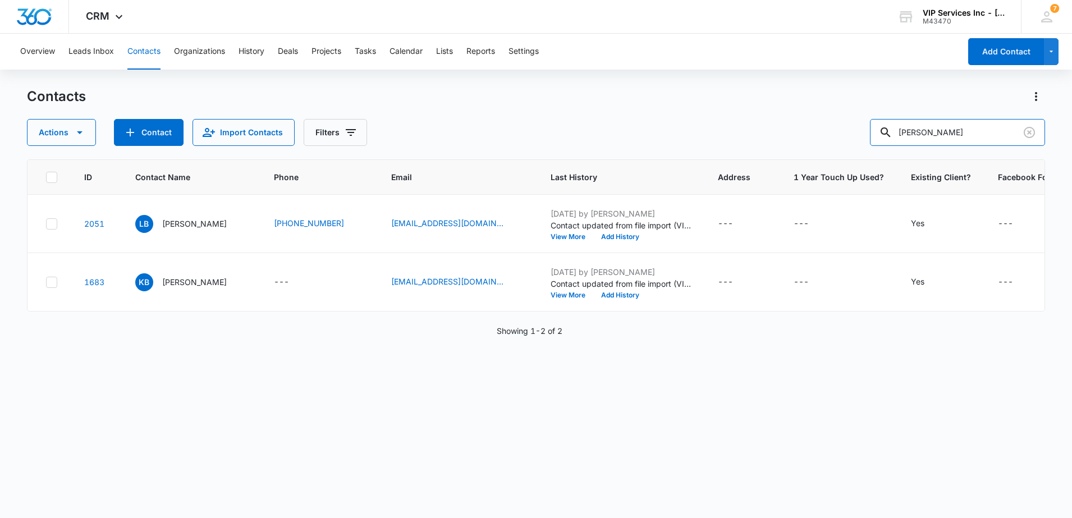
click at [917, 135] on input "[PERSON_NAME]" at bounding box center [957, 132] width 175 height 27
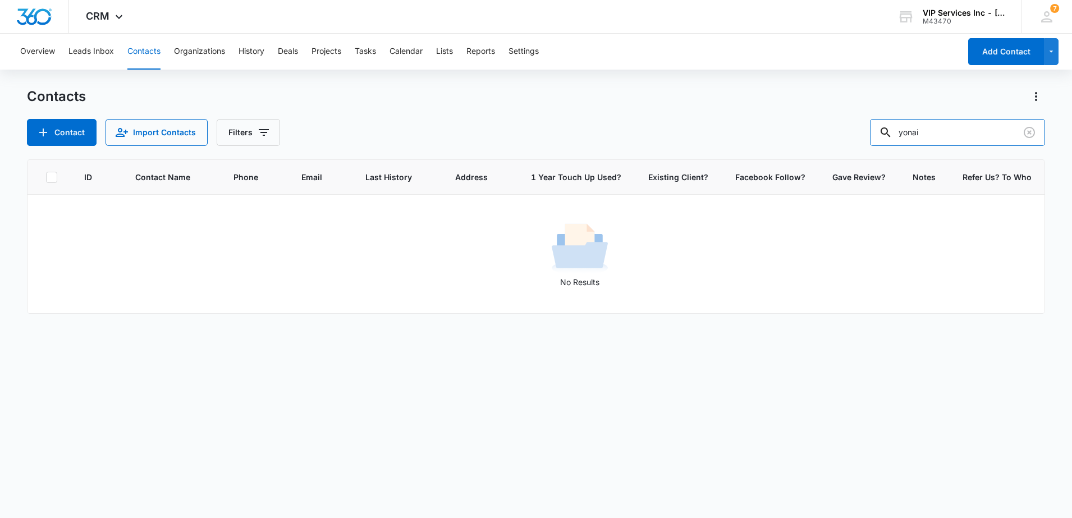
click at [921, 132] on input "yonai" at bounding box center [957, 132] width 175 height 27
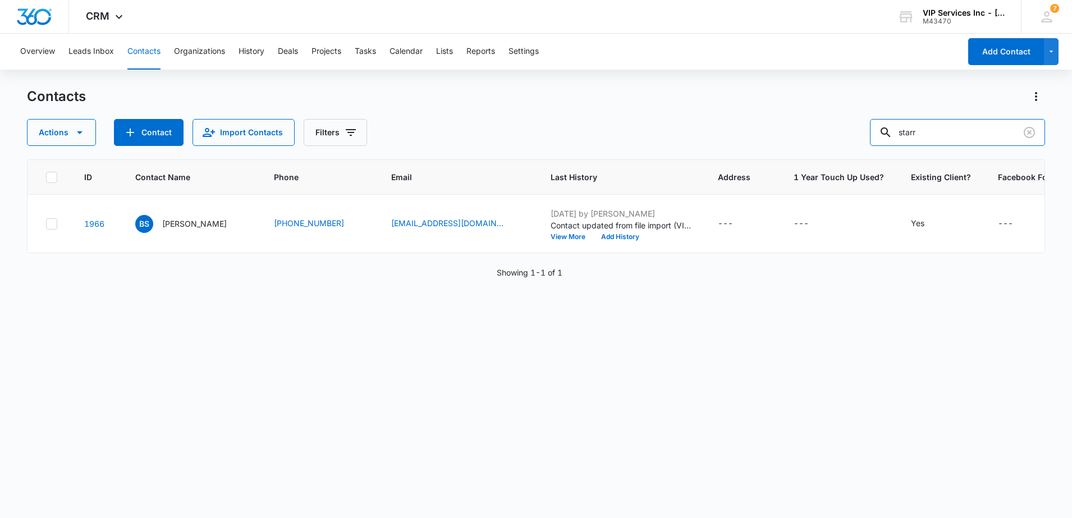
click at [915, 129] on input "starr" at bounding box center [957, 132] width 175 height 27
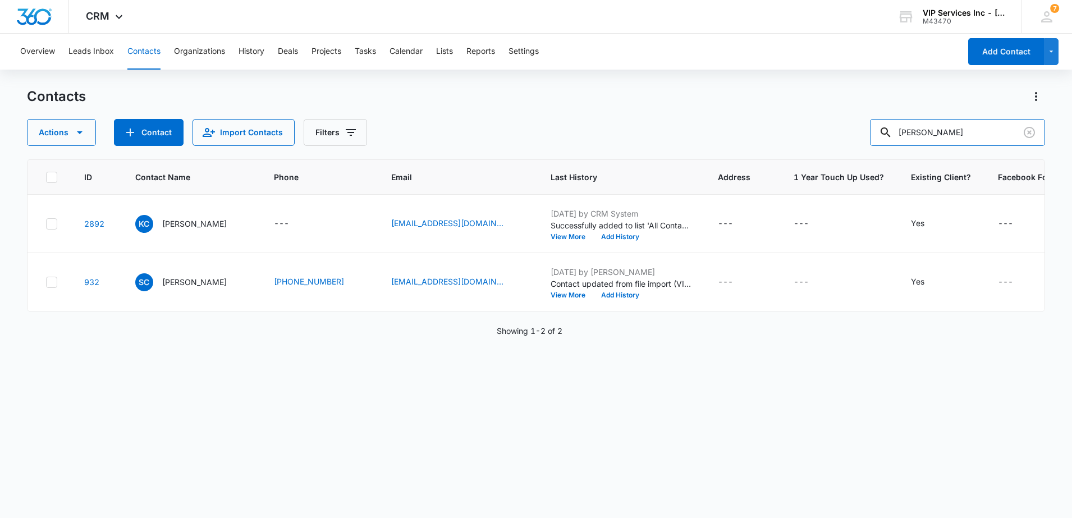
click at [922, 134] on input "[PERSON_NAME]" at bounding box center [957, 132] width 175 height 27
click at [921, 131] on input "[PERSON_NAME]" at bounding box center [957, 132] width 175 height 27
type input "c"
type input "[PERSON_NAME]"
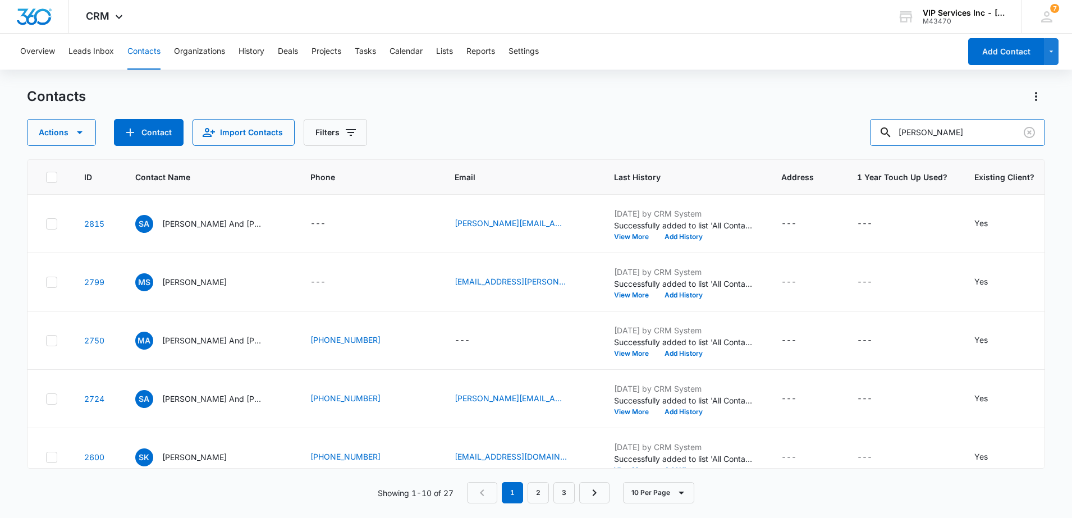
click at [922, 131] on input "[PERSON_NAME]" at bounding box center [957, 132] width 175 height 27
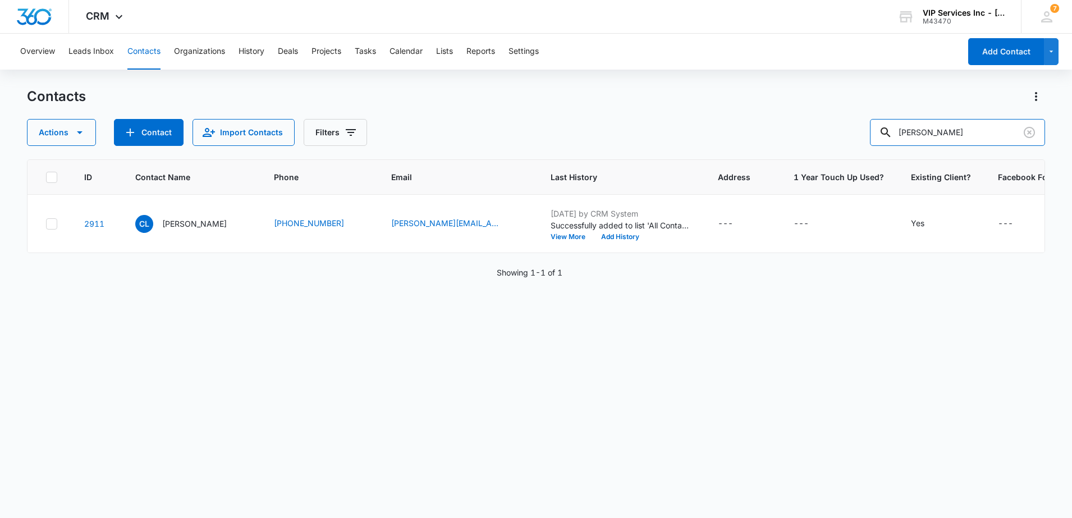
click at [932, 128] on input "[PERSON_NAME]" at bounding box center [957, 132] width 175 height 27
click at [917, 132] on input "[PERSON_NAME]" at bounding box center [957, 132] width 175 height 27
type input "wolf"
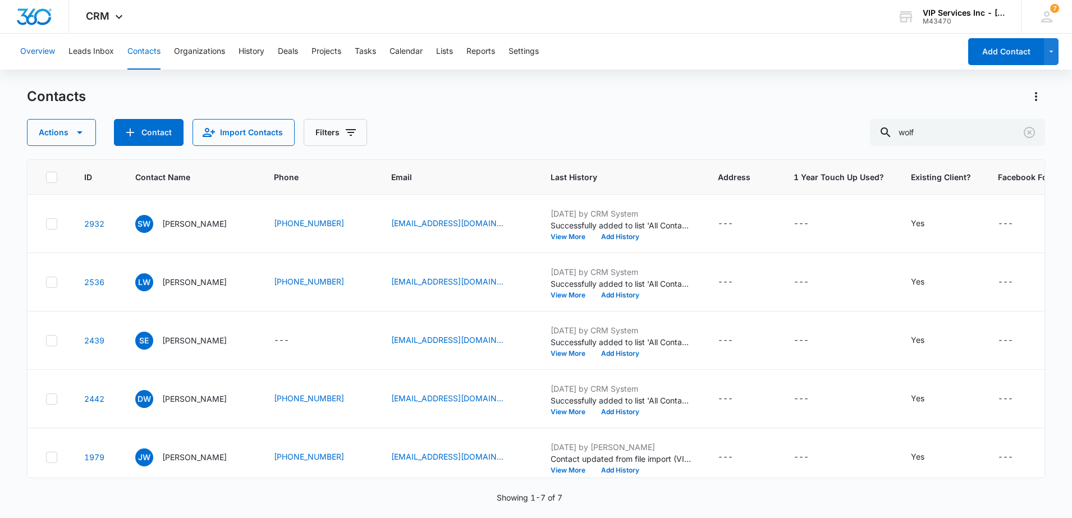
click at [45, 54] on button "Overview" at bounding box center [37, 52] width 35 height 36
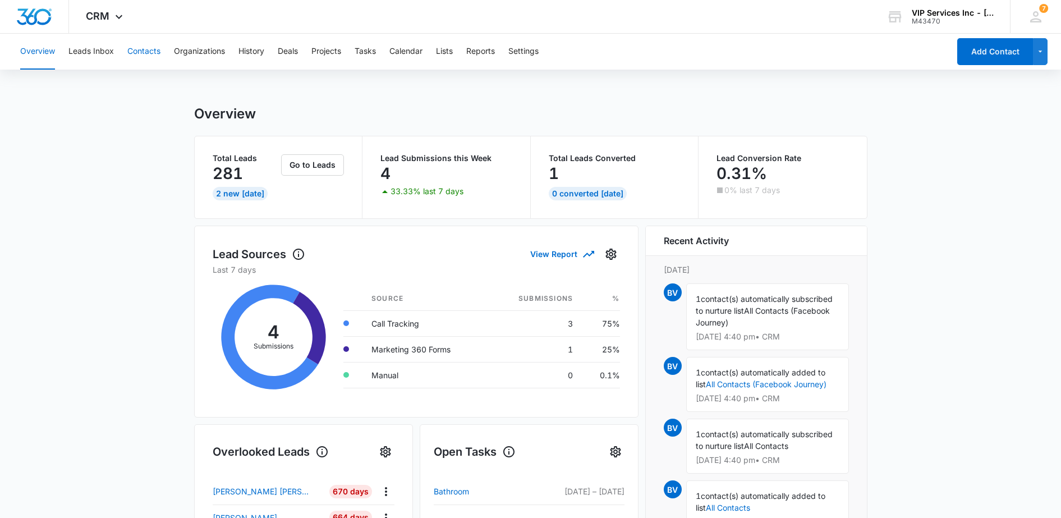
click at [137, 51] on button "Contacts" at bounding box center [143, 52] width 33 height 36
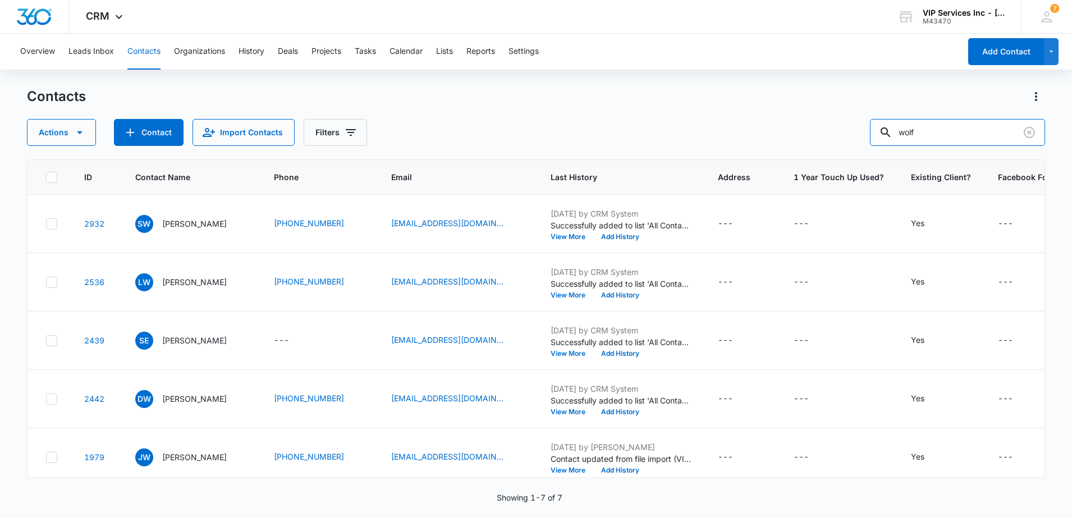
click at [922, 128] on input "wolf" at bounding box center [957, 132] width 175 height 27
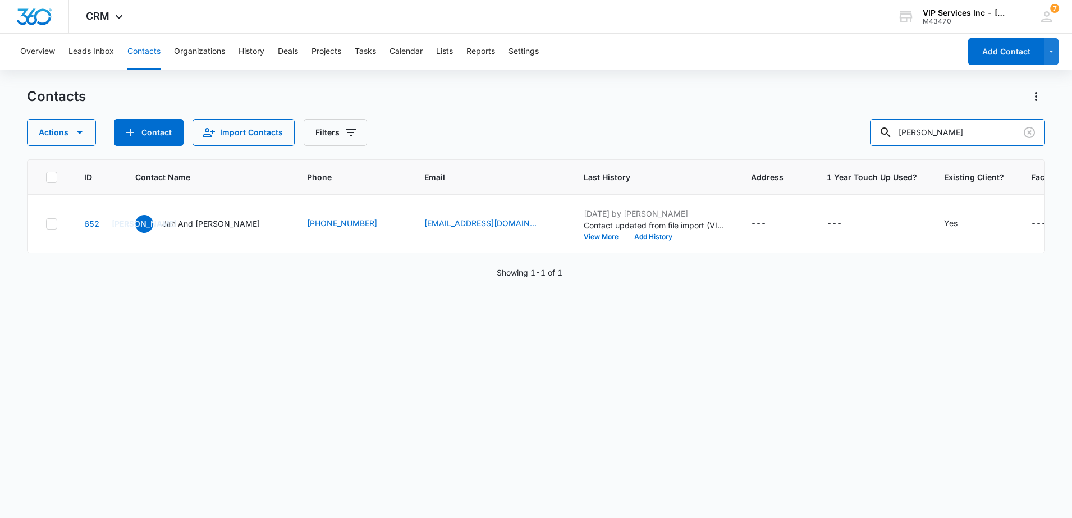
click at [927, 130] on input "[PERSON_NAME]" at bounding box center [957, 132] width 175 height 27
type input "amber"
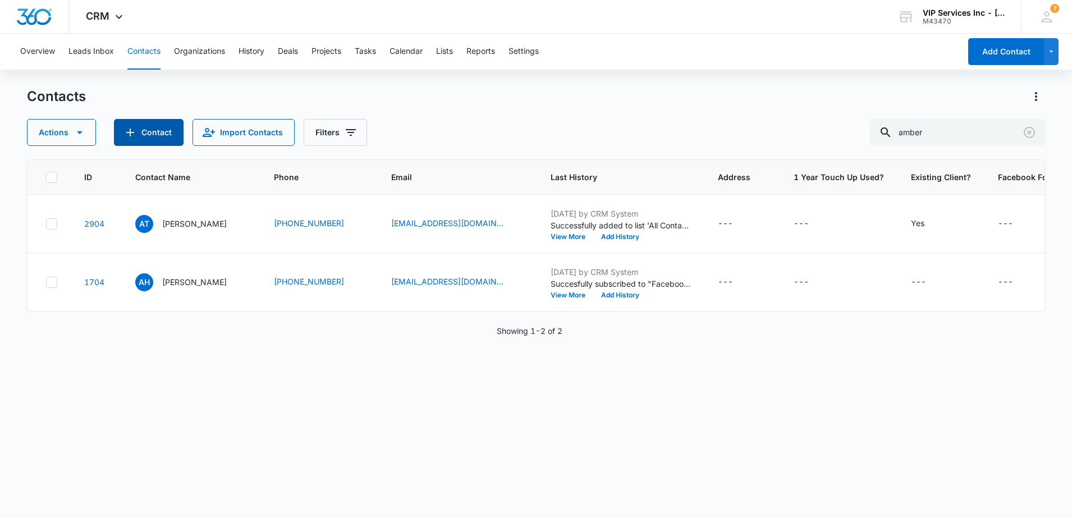
click at [144, 124] on button "Contact" at bounding box center [149, 132] width 70 height 27
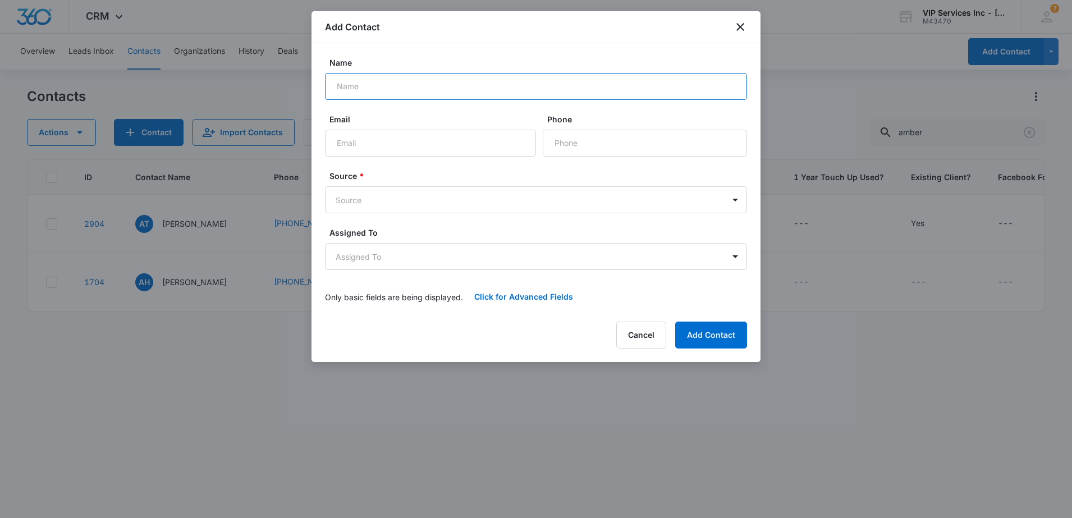
click at [354, 84] on input "Name" at bounding box center [536, 86] width 422 height 27
type input "[PERSON_NAME]"
click at [371, 150] on input "Email" at bounding box center [430, 143] width 211 height 27
paste input "[EMAIL_ADDRESS][DOMAIN_NAME]"
type input "[EMAIL_ADDRESS][DOMAIN_NAME]"
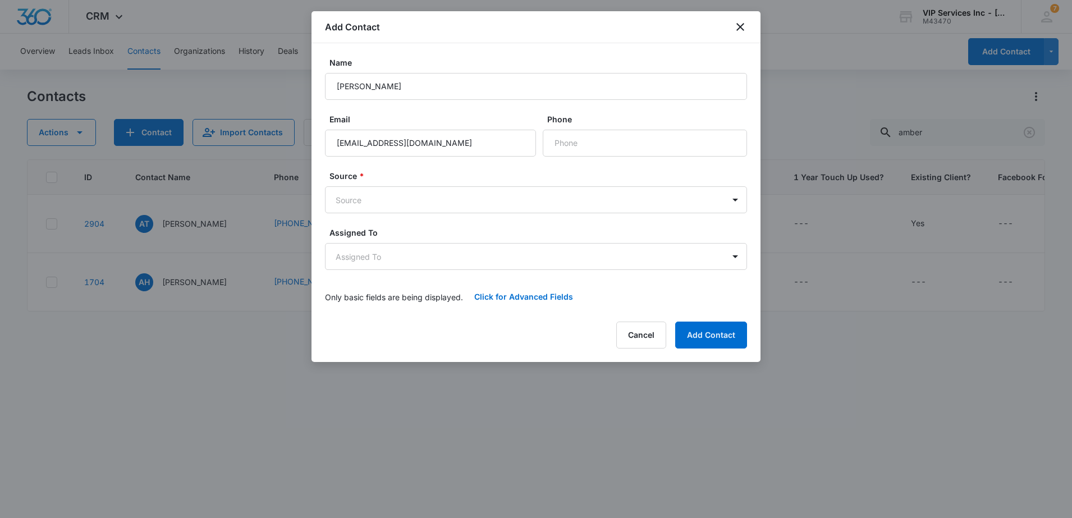
click at [433, 199] on body "CRM Apps Reputation Websites Forms CRM Email Social Payments POS Content Ads In…" at bounding box center [536, 259] width 1072 height 518
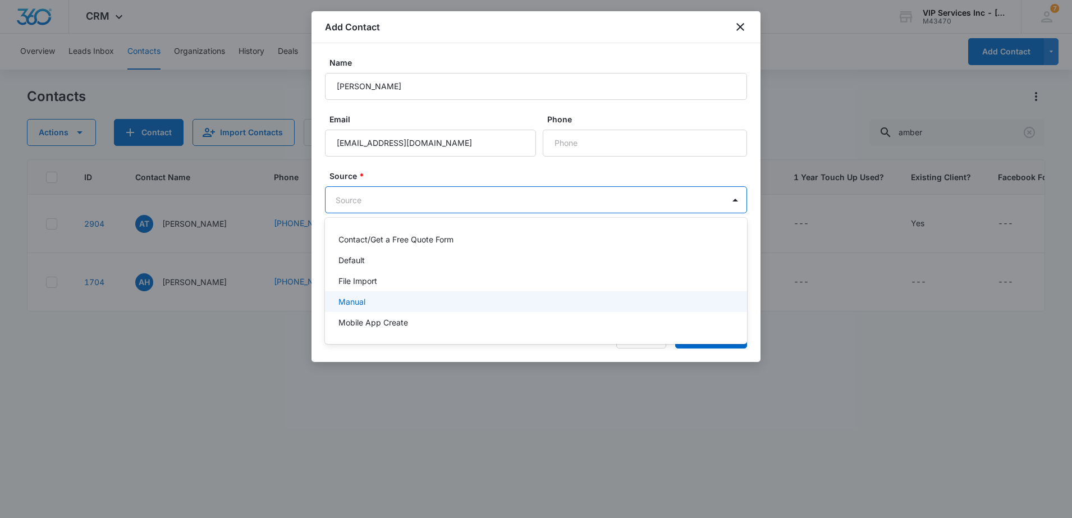
click at [381, 300] on div "Manual" at bounding box center [534, 302] width 393 height 12
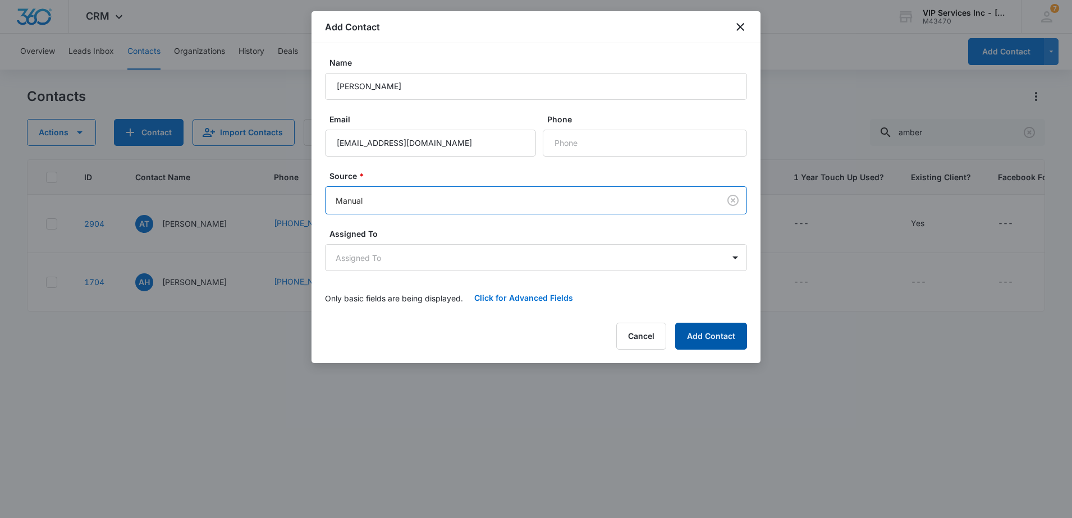
click at [717, 339] on button "Add Contact" at bounding box center [711, 336] width 72 height 27
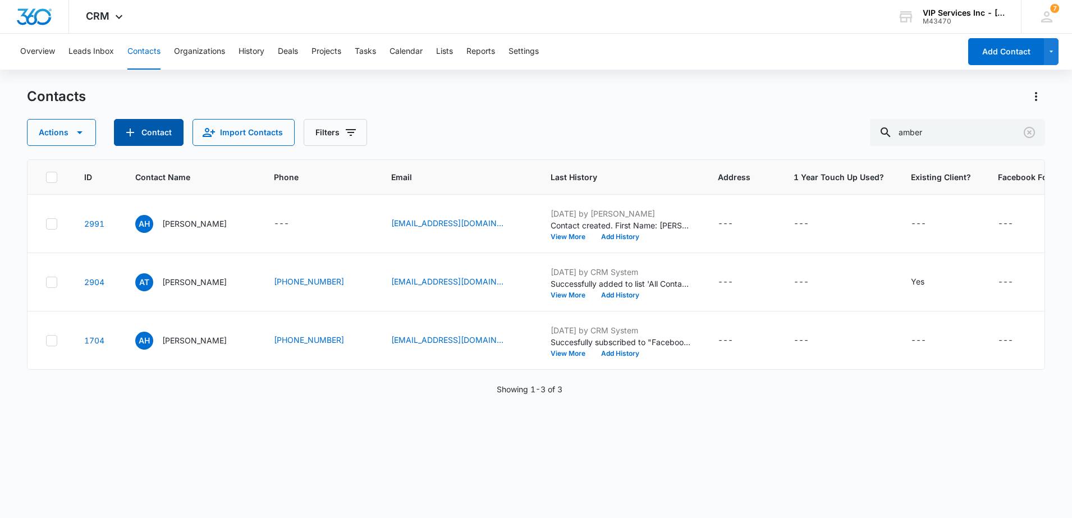
click at [150, 134] on button "Contact" at bounding box center [149, 132] width 70 height 27
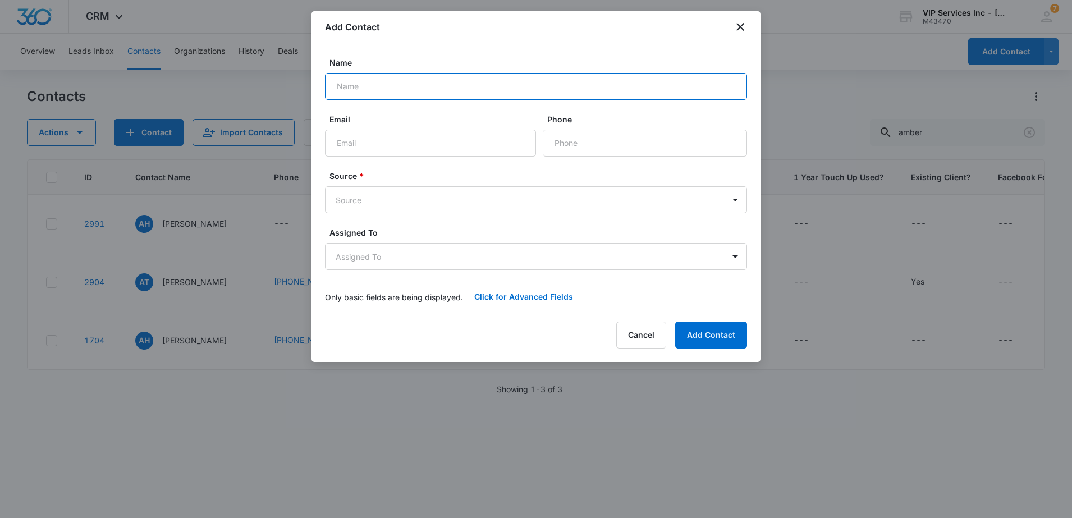
click at [378, 80] on input "Name" at bounding box center [536, 86] width 422 height 27
type input "c"
type input "C'ne [PERSON_NAME]"
paste input "[EMAIL_ADDRESS][DOMAIN_NAME]"
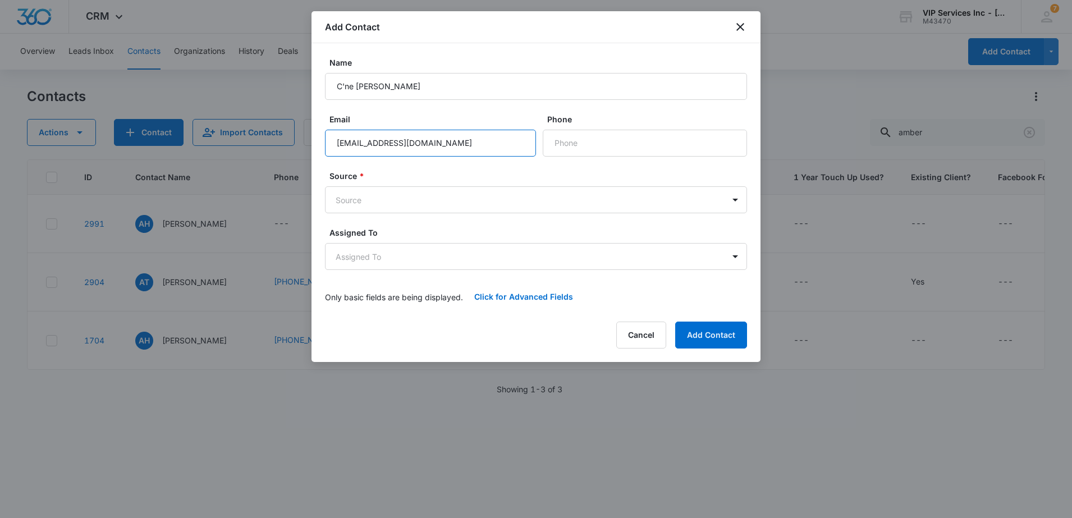
type input "[EMAIL_ADDRESS][DOMAIN_NAME]"
click at [421, 199] on body "CRM Apps Reputation Websites Forms CRM Email Social Payments POS Content Ads In…" at bounding box center [536, 259] width 1072 height 518
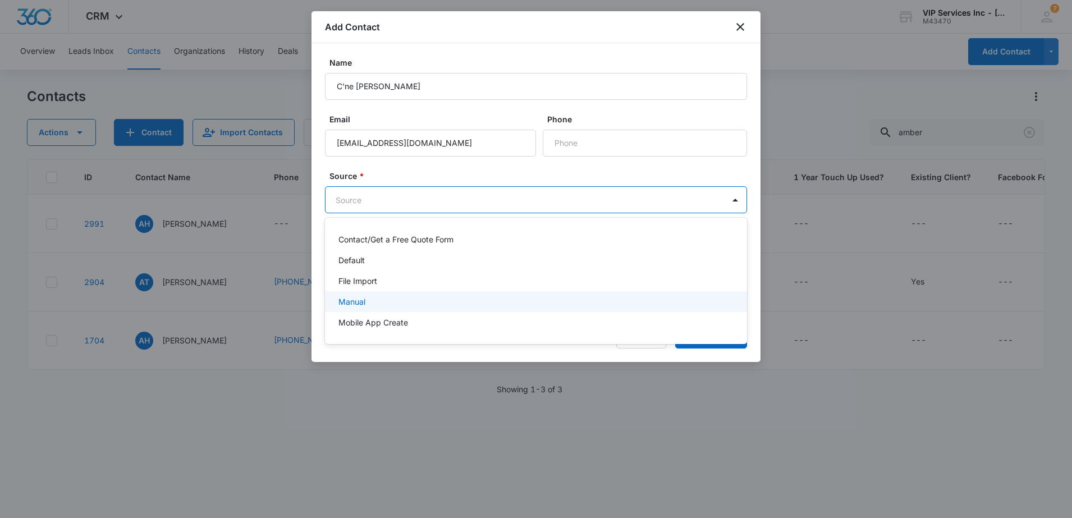
click at [384, 299] on div "Manual" at bounding box center [534, 302] width 393 height 12
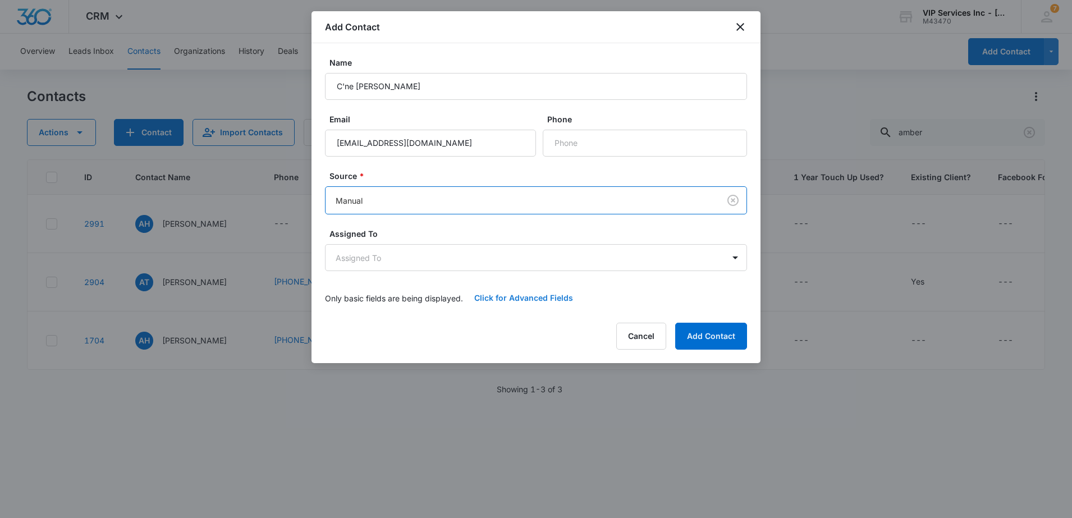
click at [548, 300] on button "Click for Advanced Fields" at bounding box center [523, 297] width 121 height 27
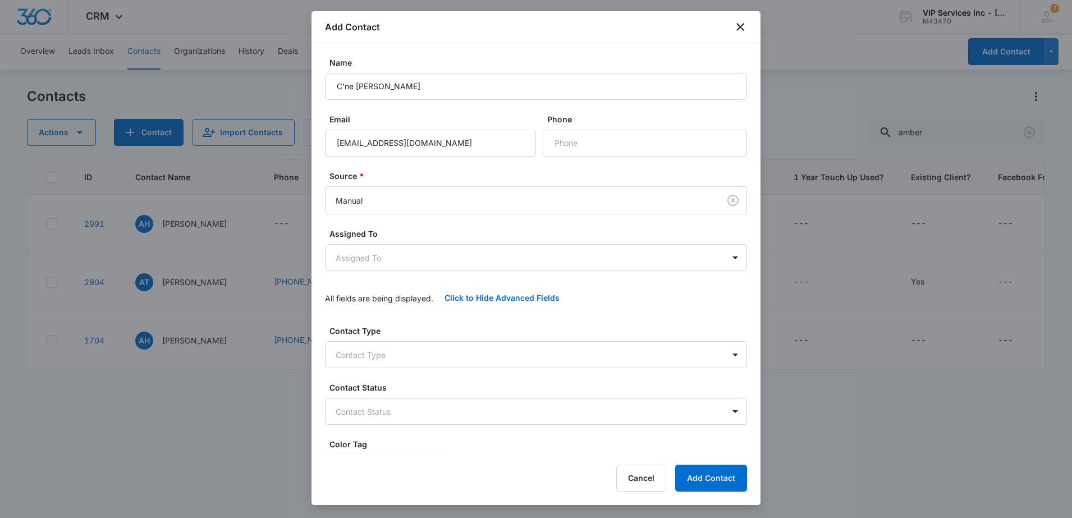
click at [402, 358] on body "CRM Apps Reputation Websites Forms CRM Email Social Payments POS Content Ads In…" at bounding box center [536, 259] width 1072 height 518
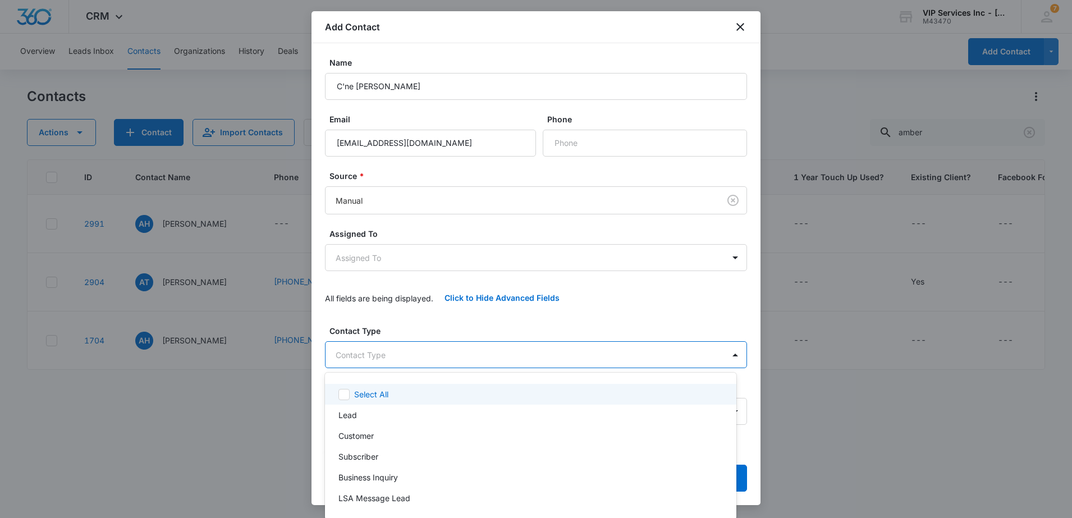
click at [408, 319] on div at bounding box center [536, 259] width 1072 height 518
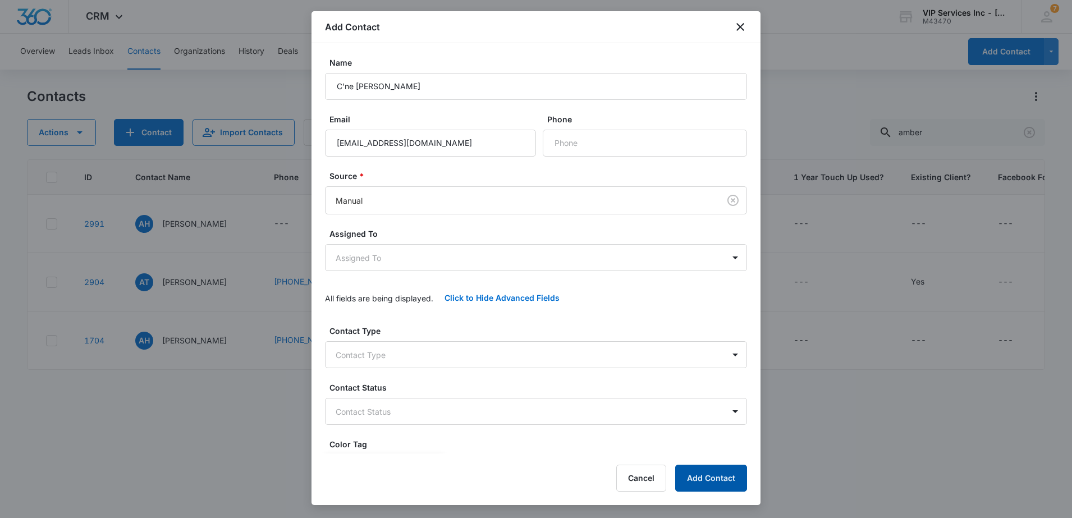
click at [717, 481] on button "Add Contact" at bounding box center [711, 478] width 72 height 27
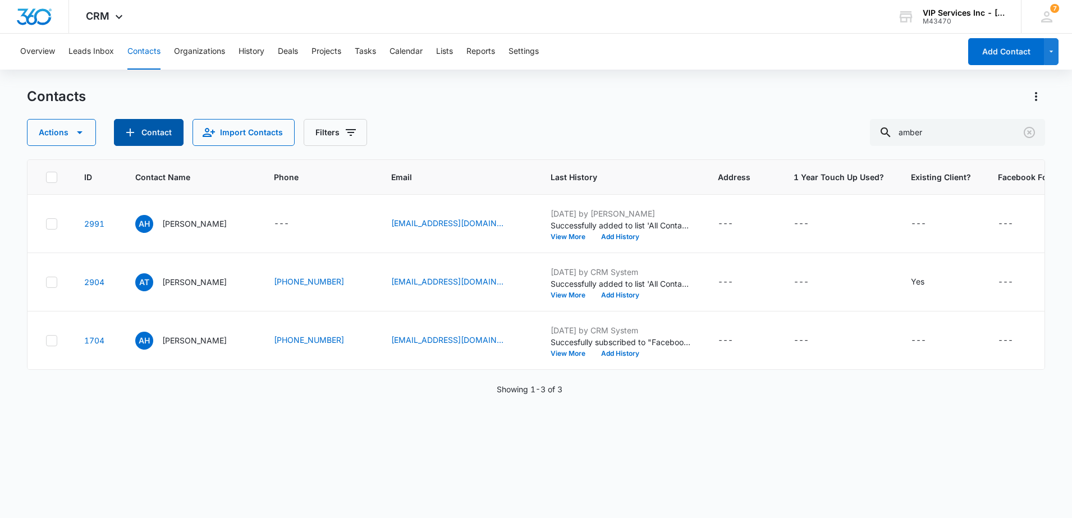
click at [167, 123] on button "Contact" at bounding box center [149, 132] width 70 height 27
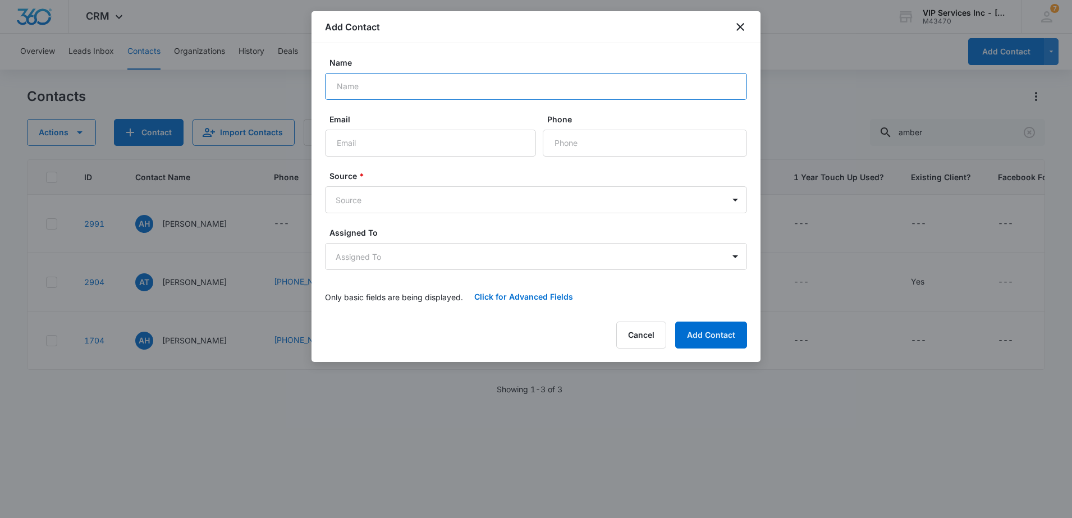
click at [383, 89] on input "Name" at bounding box center [536, 86] width 422 height 27
click at [376, 144] on input "Email" at bounding box center [430, 143] width 211 height 27
paste input "[EMAIL_ADDRESS][DOMAIN_NAME]"
type input "[EMAIL_ADDRESS][DOMAIN_NAME]"
click at [369, 95] on input "Name" at bounding box center [536, 86] width 422 height 27
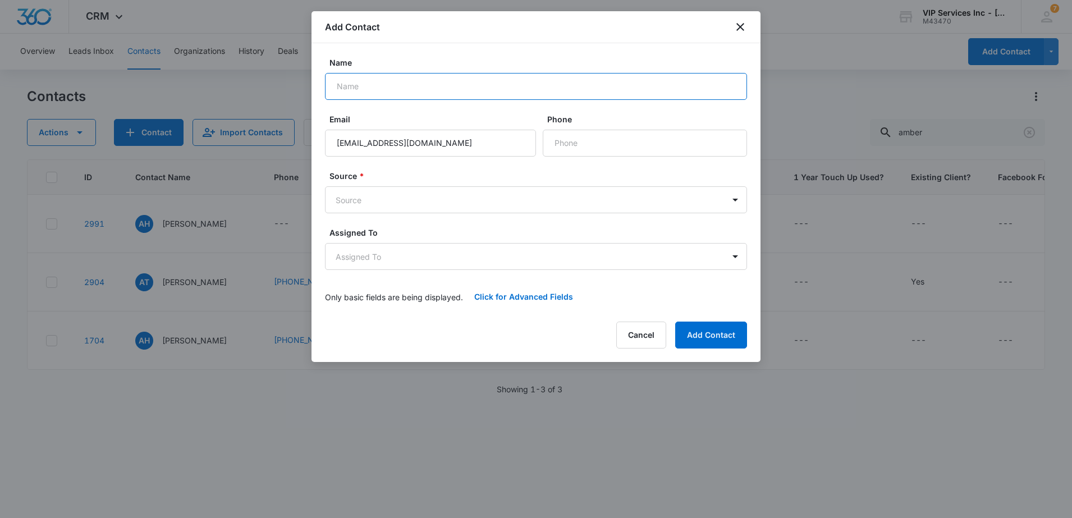
click at [346, 88] on input "Name" at bounding box center [536, 86] width 422 height 27
click at [395, 88] on input "[PERSON_NAME]" at bounding box center [536, 86] width 422 height 27
type input "[PERSON_NAME]"
click at [692, 333] on button "Add Contact" at bounding box center [711, 334] width 72 height 27
click at [692, 333] on body "CRM Apps Reputation Websites Forms CRM Email Social Payments POS Content Ads In…" at bounding box center [536, 259] width 1072 height 518
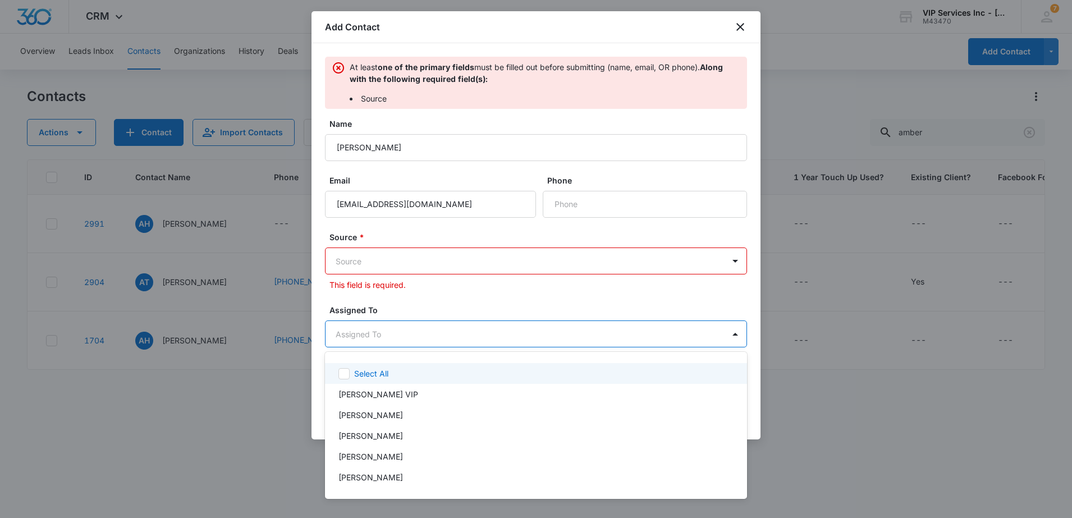
click at [692, 334] on div at bounding box center [536, 259] width 1072 height 518
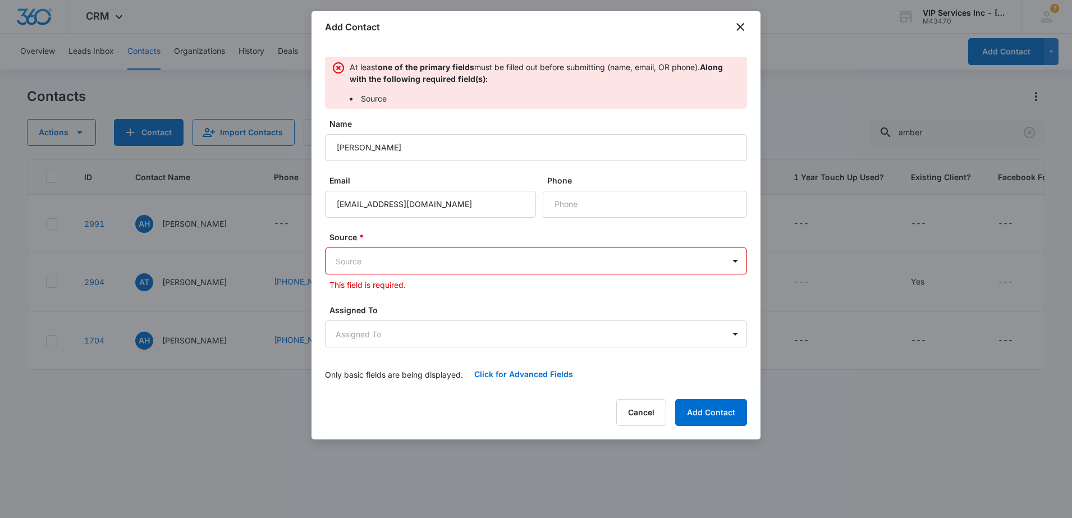
click at [459, 264] on body "CRM Apps Reputation Websites Forms CRM Email Social Payments POS Content Ads In…" at bounding box center [536, 259] width 1072 height 518
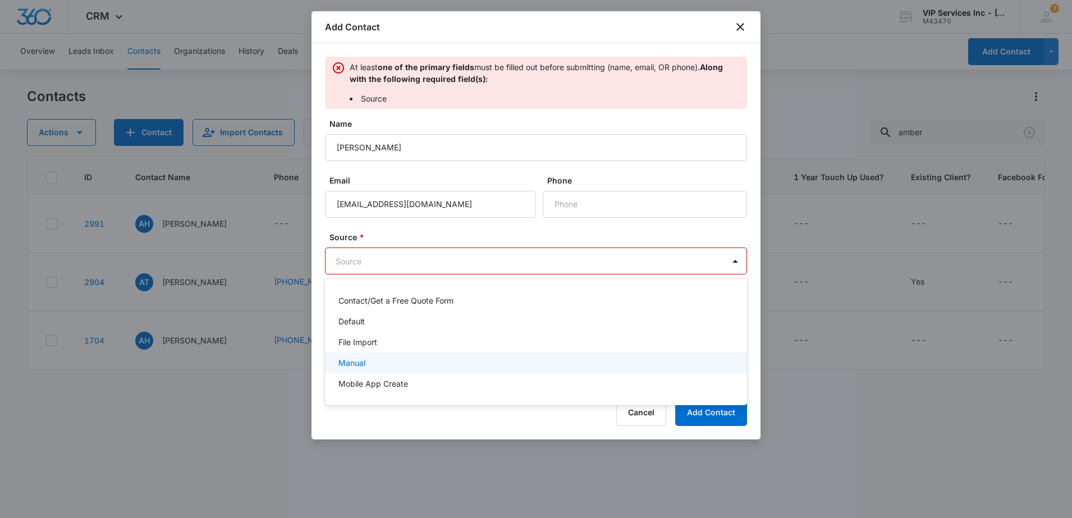
click at [407, 360] on div "Manual" at bounding box center [534, 363] width 393 height 12
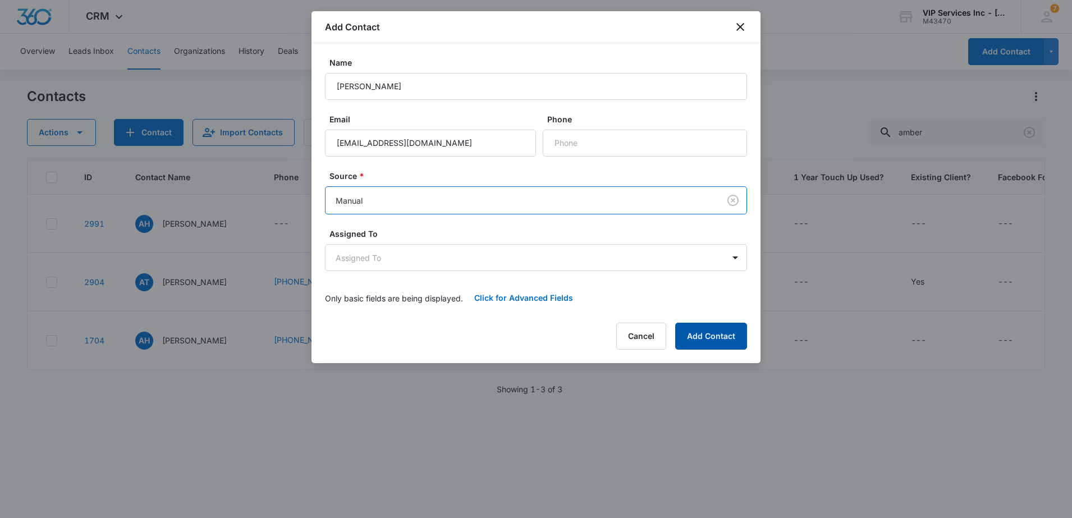
click at [691, 338] on button "Add Contact" at bounding box center [711, 336] width 72 height 27
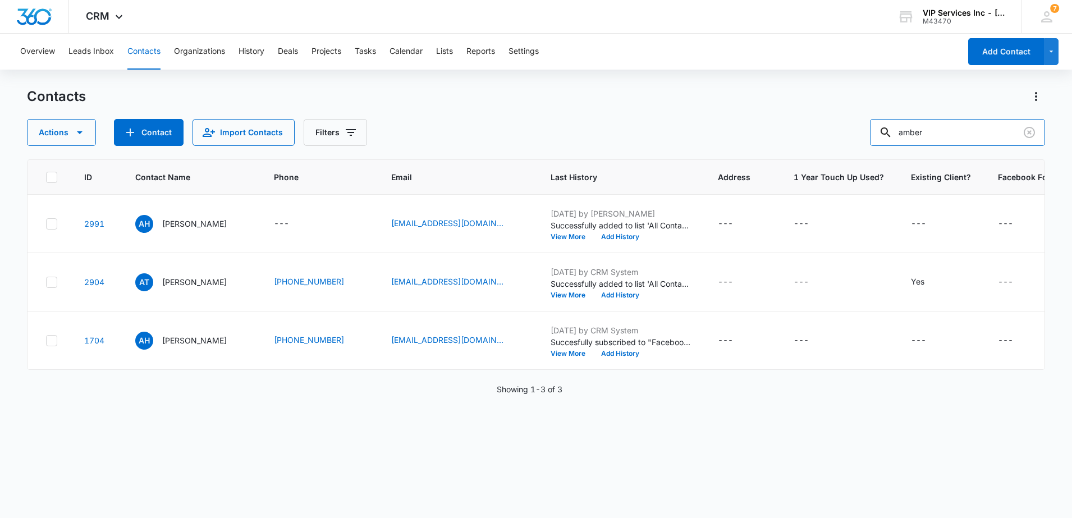
click at [920, 134] on input "amber" at bounding box center [957, 132] width 175 height 27
click at [155, 137] on button "Contact" at bounding box center [149, 132] width 70 height 27
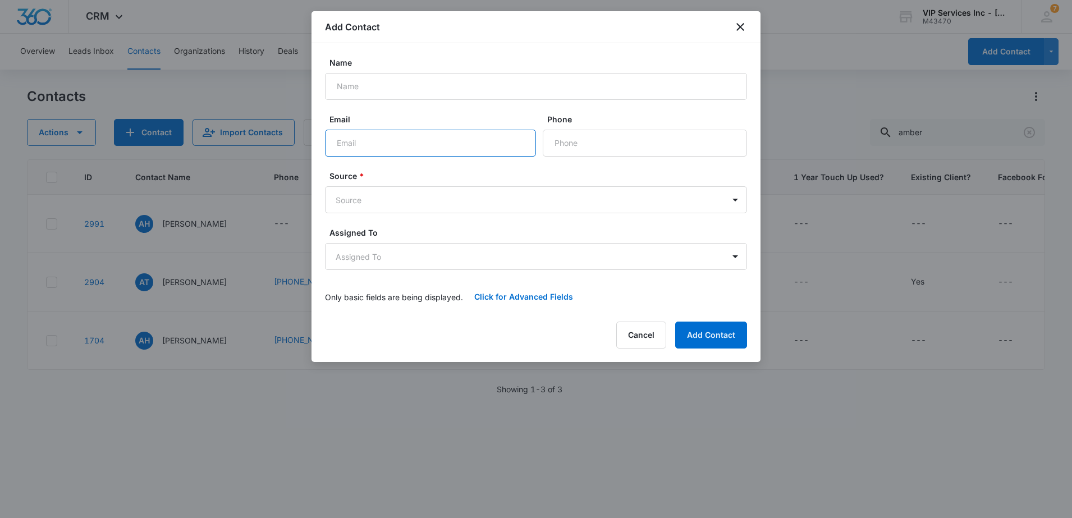
click at [359, 139] on input "Email" at bounding box center [430, 143] width 211 height 27
paste input "[EMAIL_ADDRESS][DOMAIN_NAME]"
type input "[EMAIL_ADDRESS][DOMAIN_NAME]"
click at [344, 91] on input "Name" at bounding box center [536, 86] width 422 height 27
type input "[PERSON_NAME]"
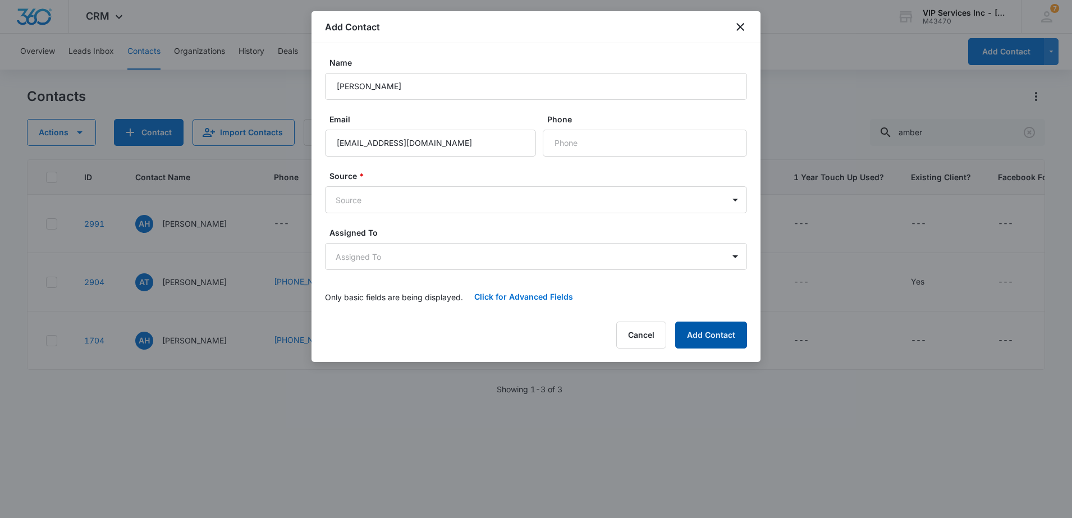
click at [702, 338] on button "Add Contact" at bounding box center [711, 334] width 72 height 27
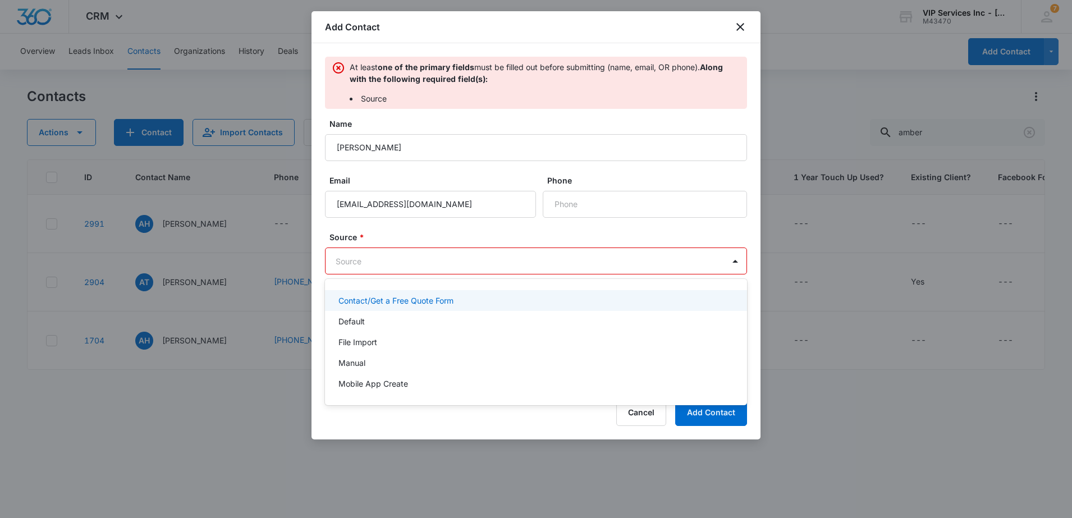
click at [491, 273] on body "CRM Apps Reputation Websites Forms CRM Email Social Payments POS Content Ads In…" at bounding box center [536, 259] width 1072 height 518
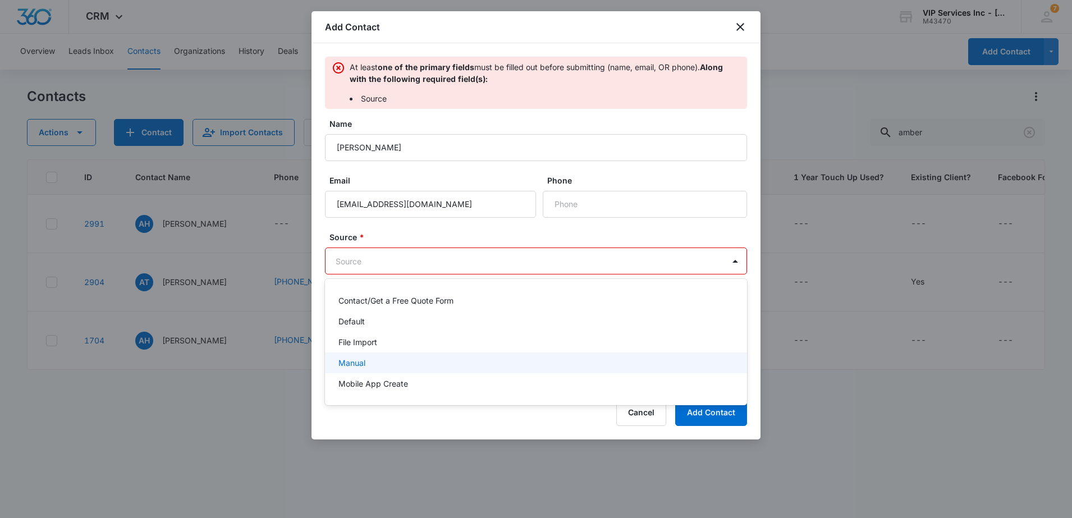
click at [412, 362] on div "Manual" at bounding box center [534, 363] width 393 height 12
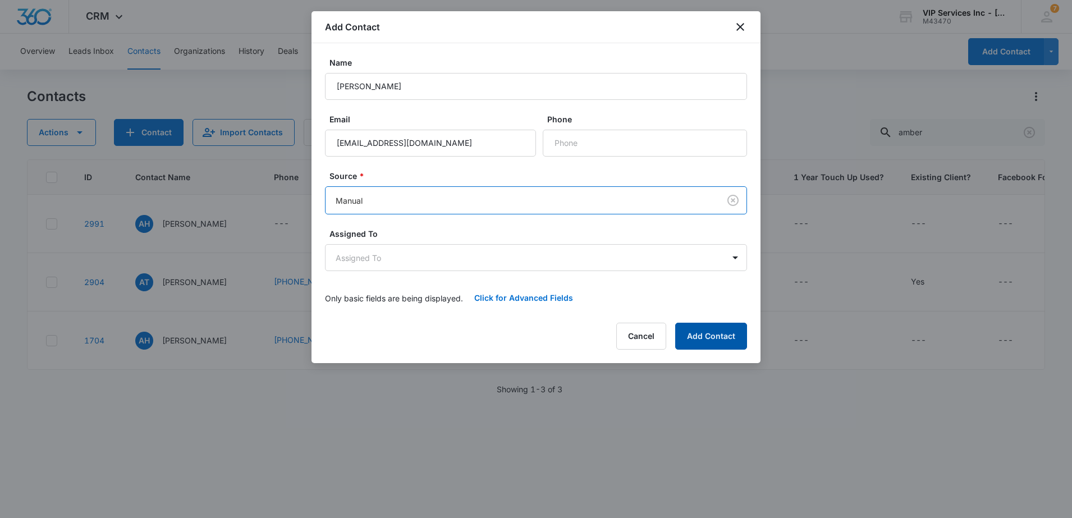
click at [694, 339] on button "Add Contact" at bounding box center [711, 336] width 72 height 27
